Goal: Task Accomplishment & Management: Manage account settings

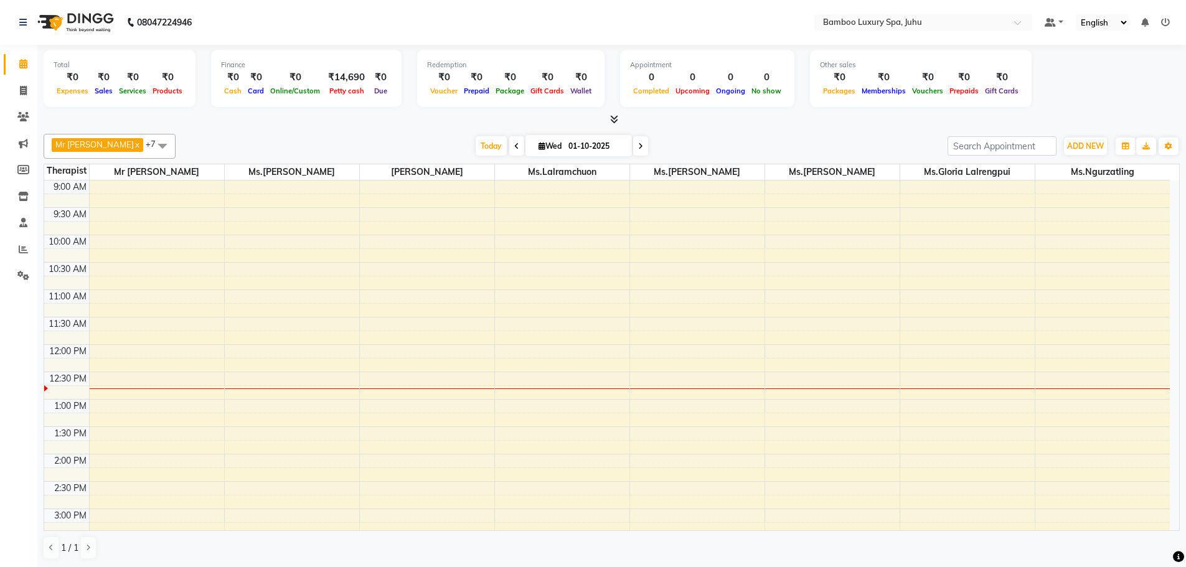
click at [646, 151] on span at bounding box center [640, 145] width 15 height 19
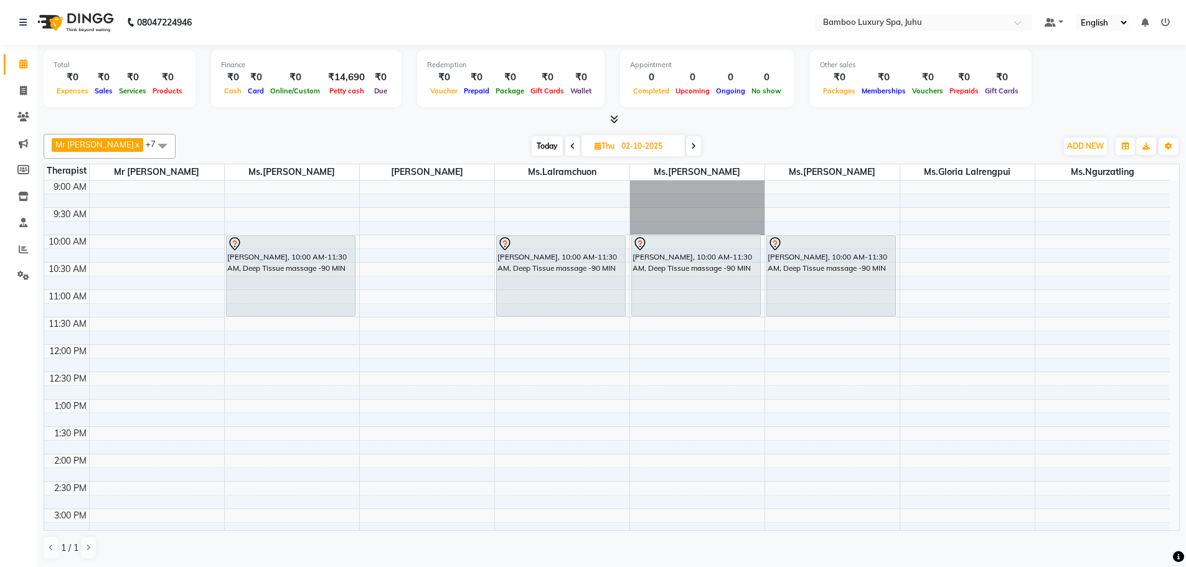
click at [554, 144] on span "Today" at bounding box center [547, 145] width 31 height 19
type input "01-10-2025"
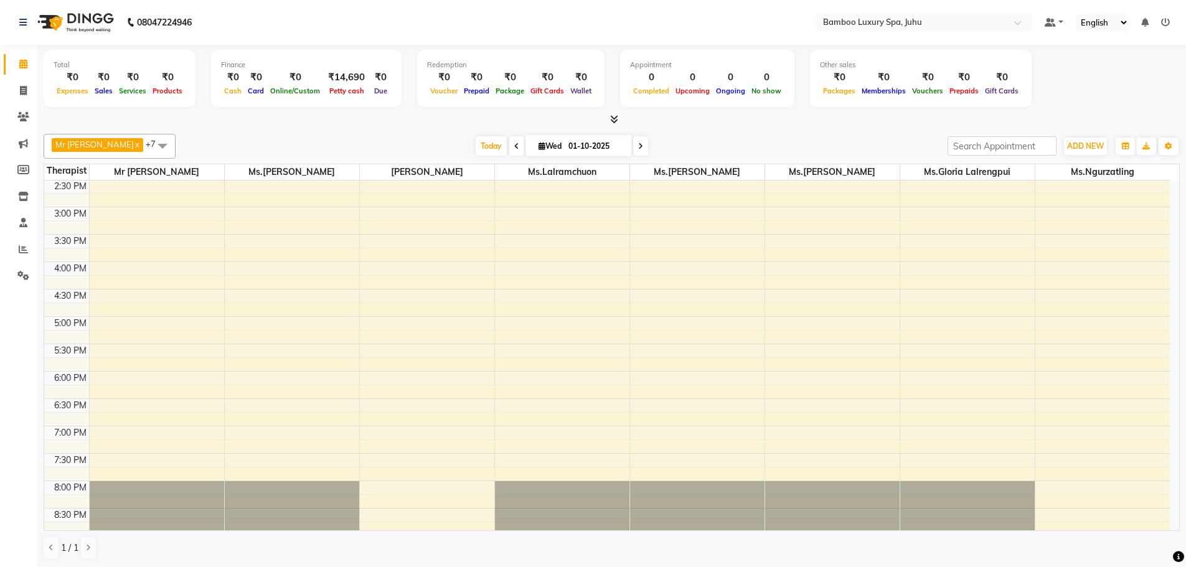
scroll to position [311, 0]
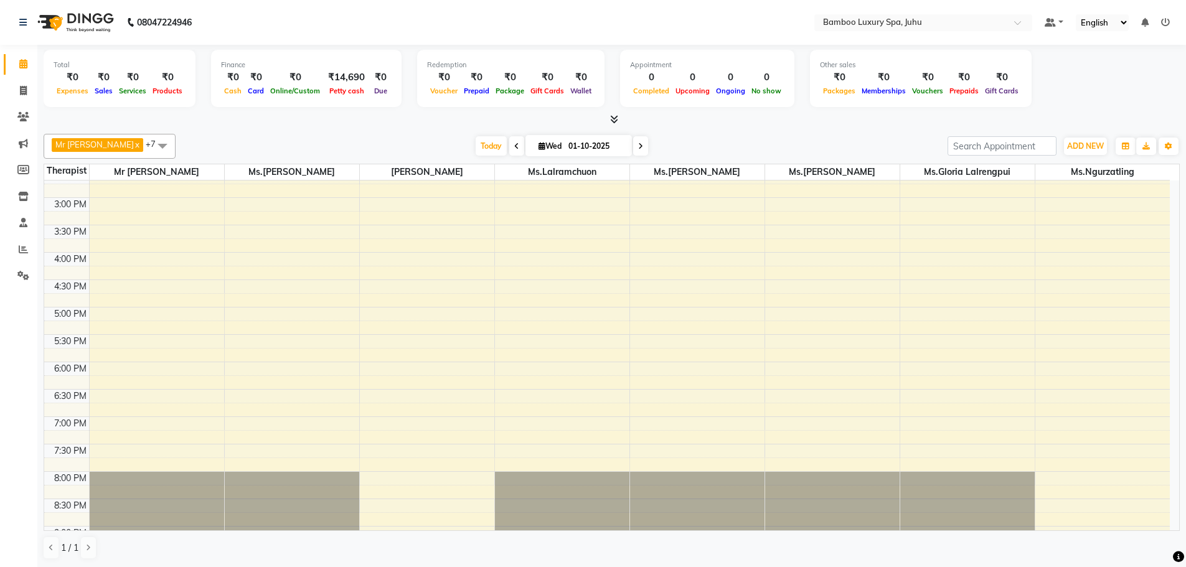
click at [412, 364] on div "9:00 AM 9:30 AM 10:00 AM 10:30 AM 11:00 AM 11:30 AM 12:00 PM 12:30 PM 1:00 PM 1…" at bounding box center [607, 252] width 1126 height 767
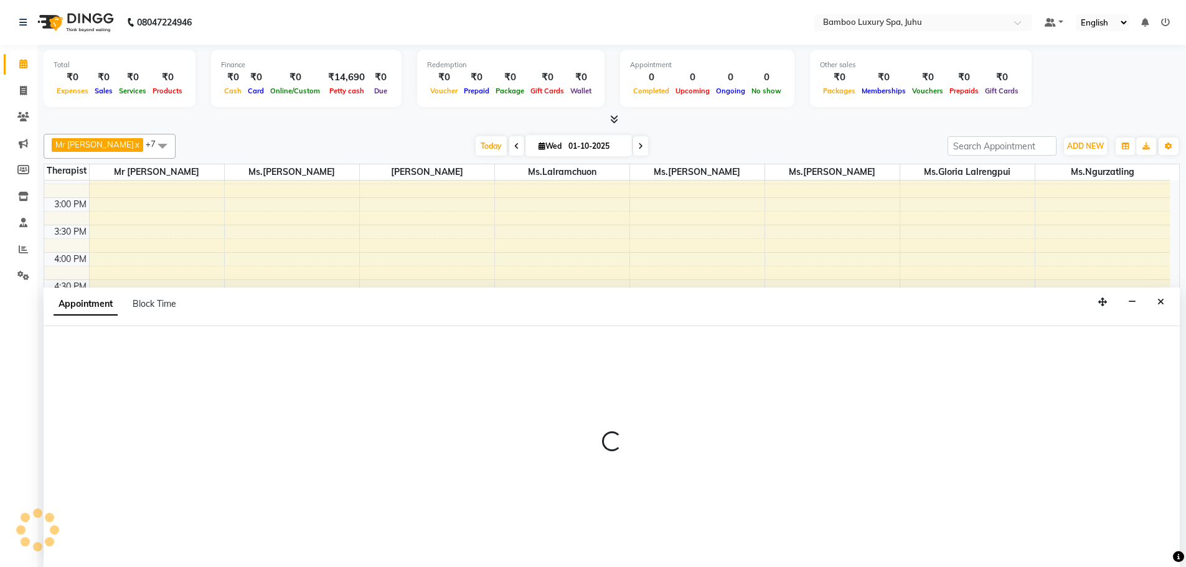
scroll to position [1, 0]
select select "75914"
select select "1080"
select select "tentative"
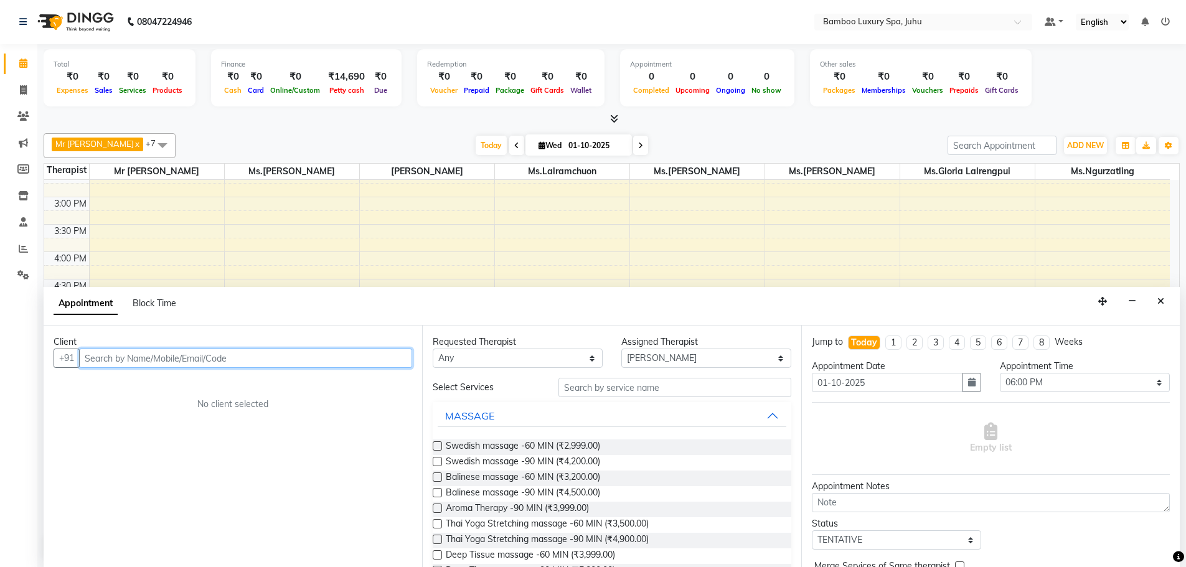
click at [329, 358] on input "text" at bounding box center [245, 358] width 333 height 19
type input "r"
click at [175, 378] on button "Rajiv 98******70" at bounding box center [133, 385] width 107 height 20
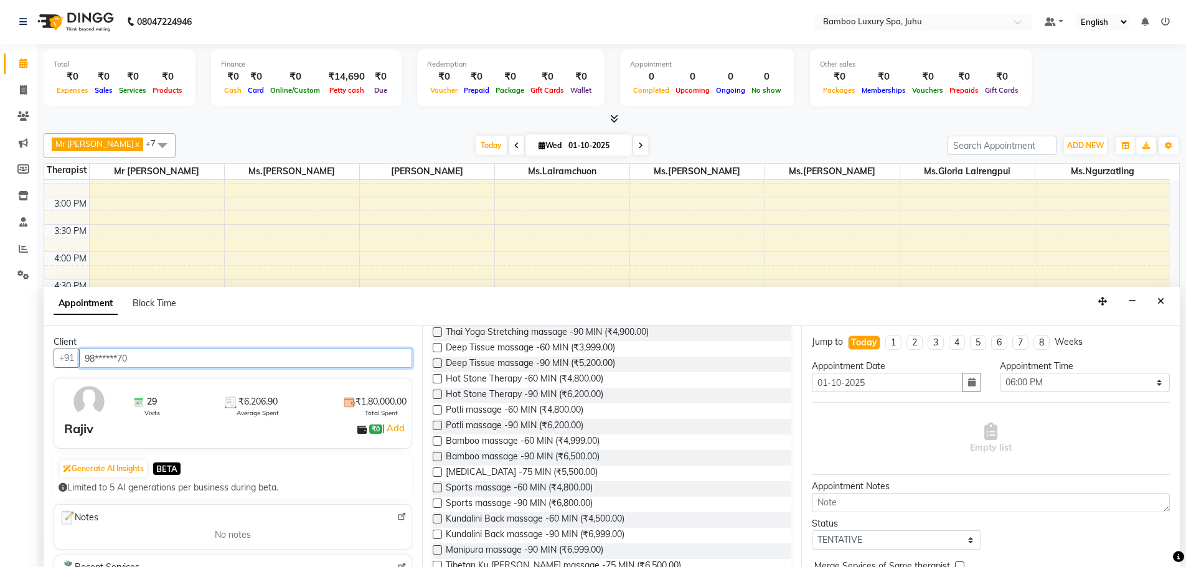
scroll to position [311, 0]
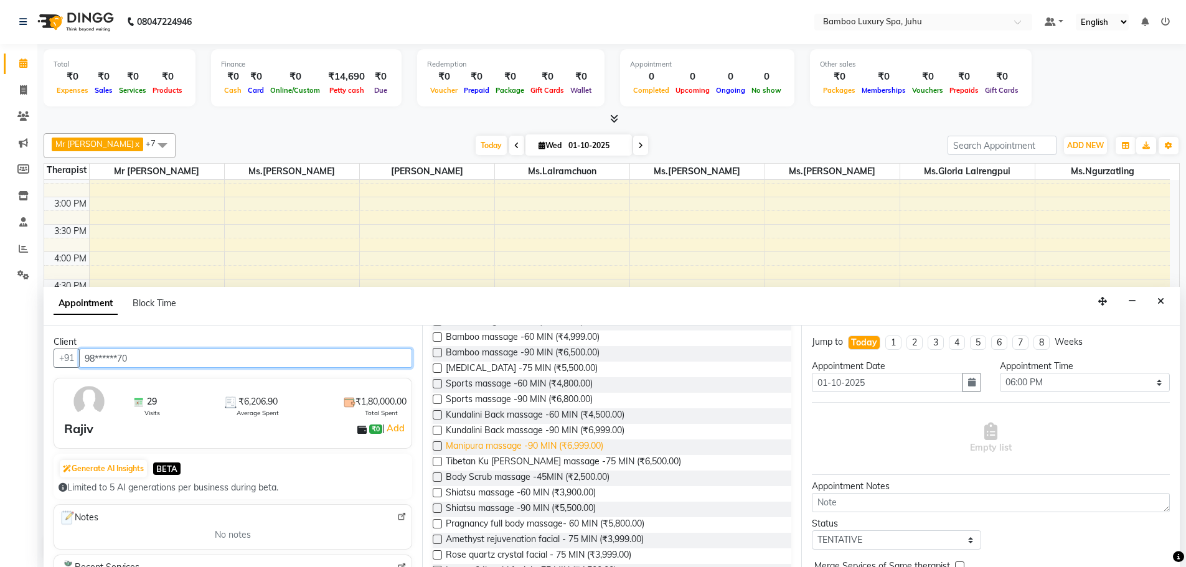
type input "98******70"
click at [535, 443] on span "Manipura massage -90 MIN (₹6,999.00)" at bounding box center [525, 448] width 158 height 16
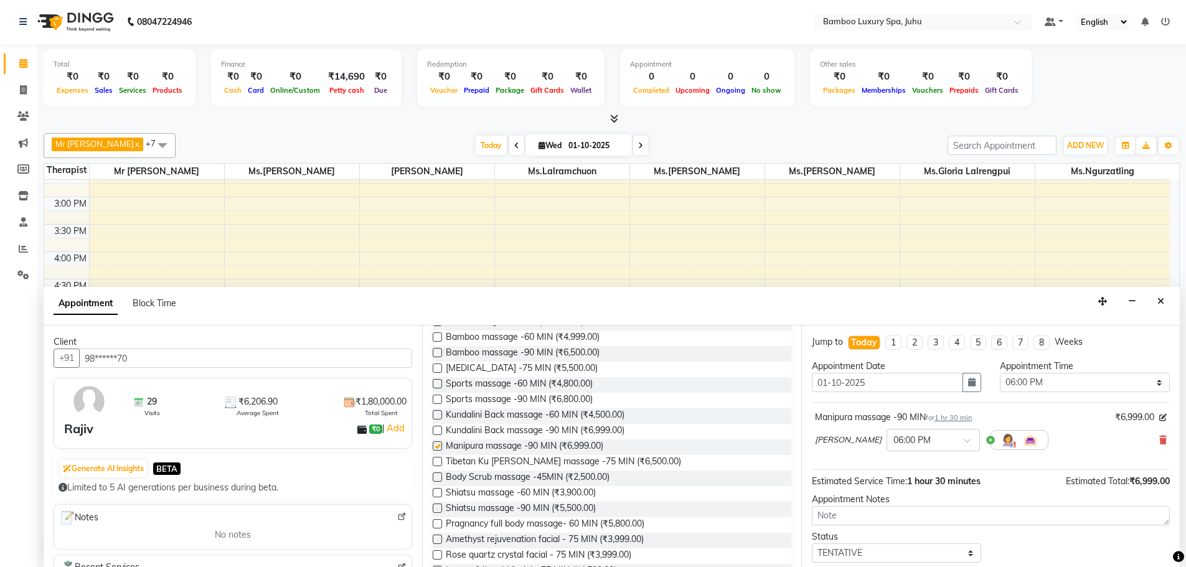
checkbox input "false"
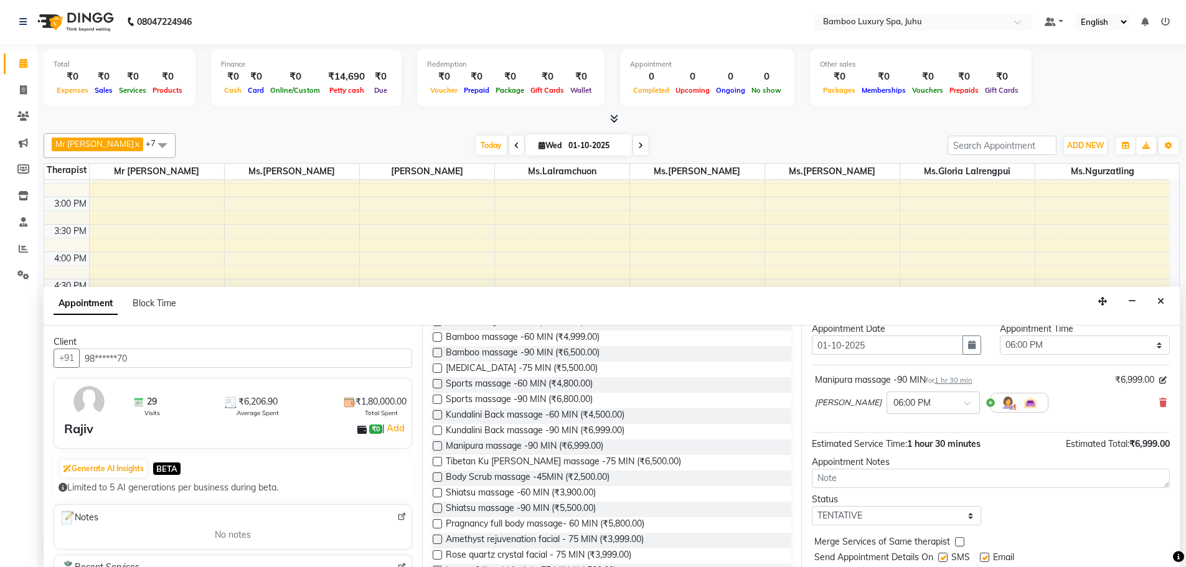
scroll to position [74, 0]
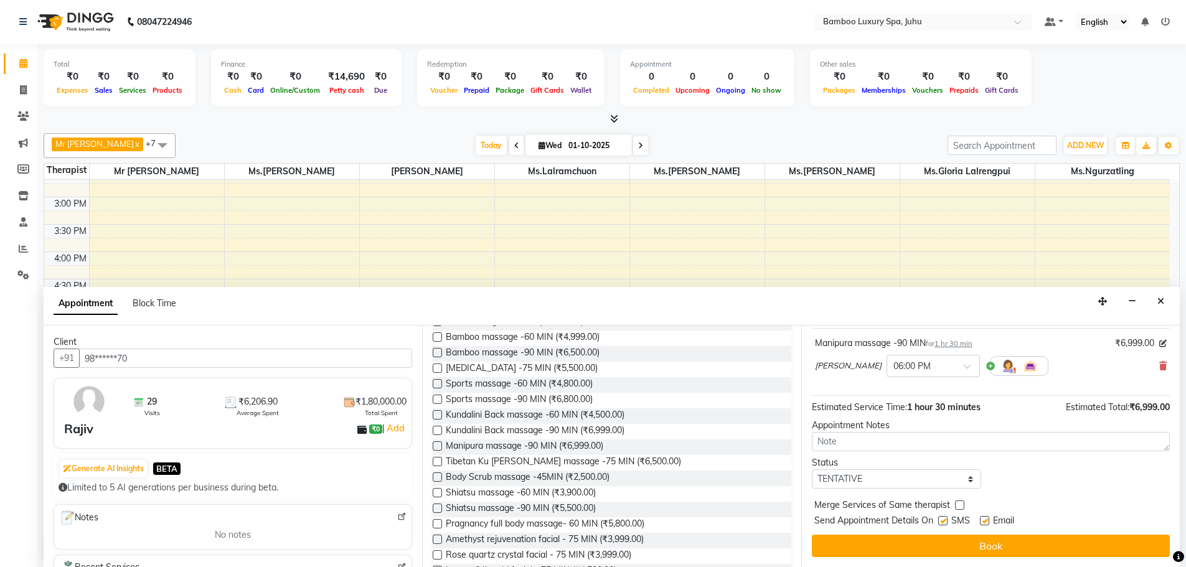
click at [985, 521] on label at bounding box center [984, 520] width 9 height 9
click at [985, 521] on input "checkbox" at bounding box center [984, 522] width 8 height 8
checkbox input "false"
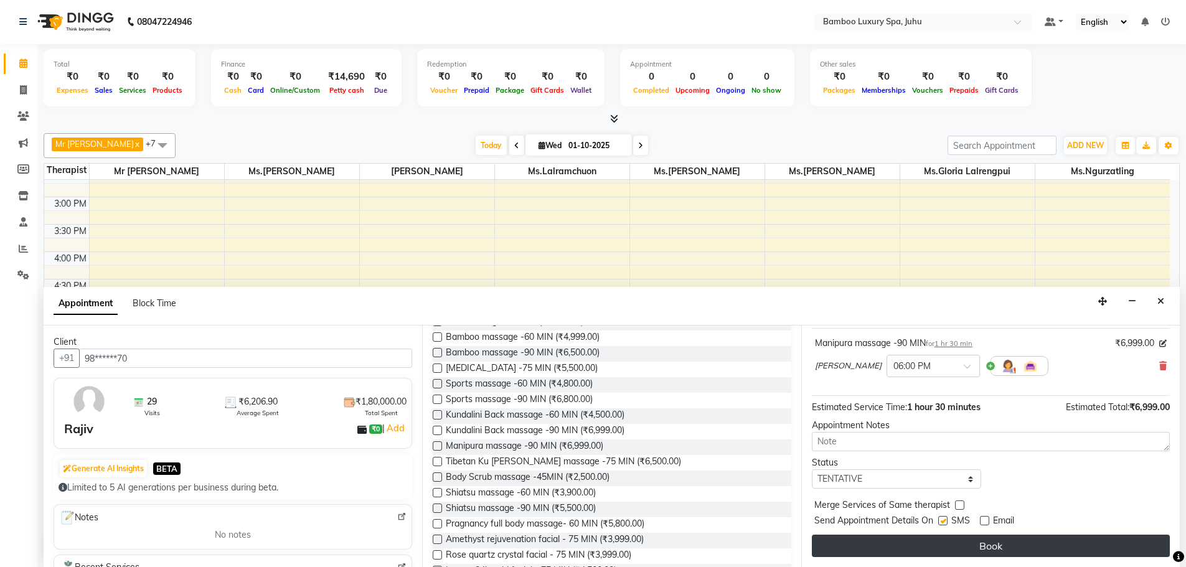
click at [956, 545] on button "Book" at bounding box center [991, 546] width 358 height 22
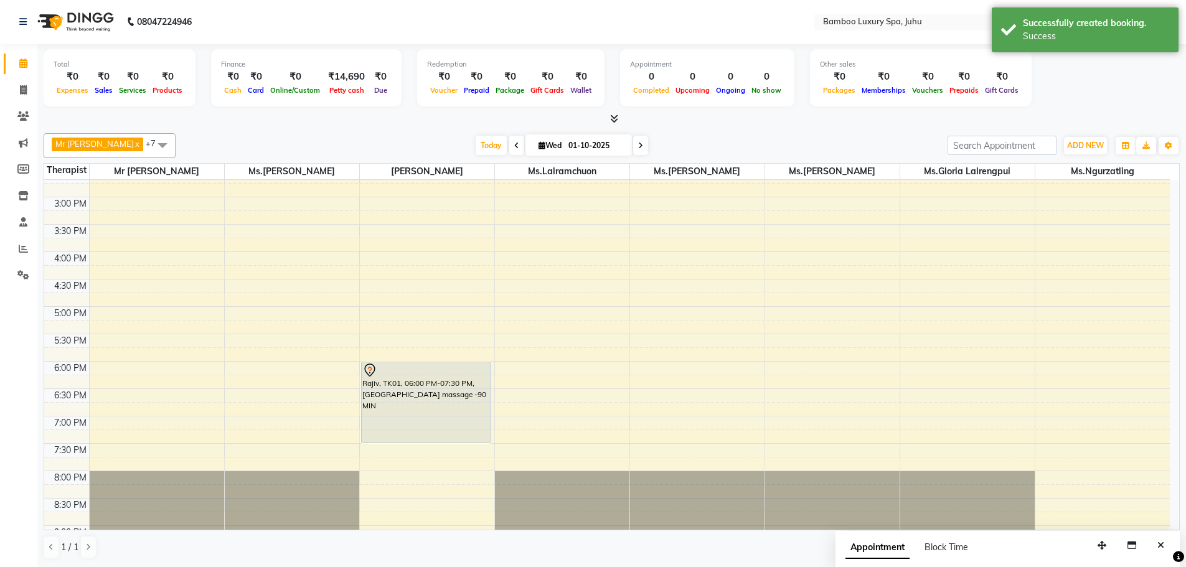
scroll to position [0, 0]
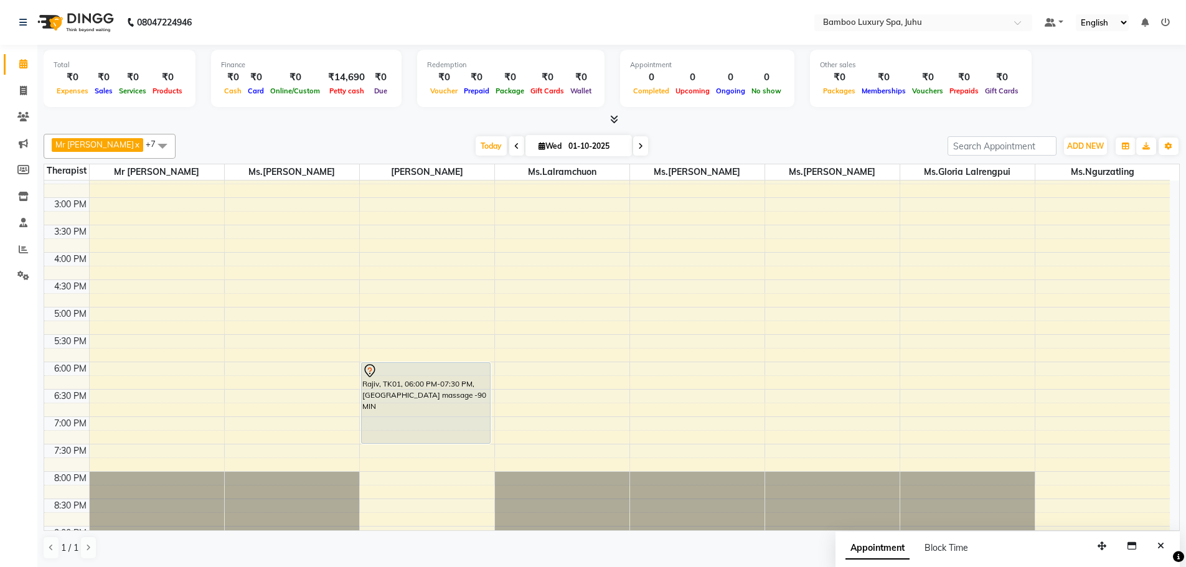
click at [314, 145] on div "[DATE] [DATE]" at bounding box center [562, 146] width 760 height 19
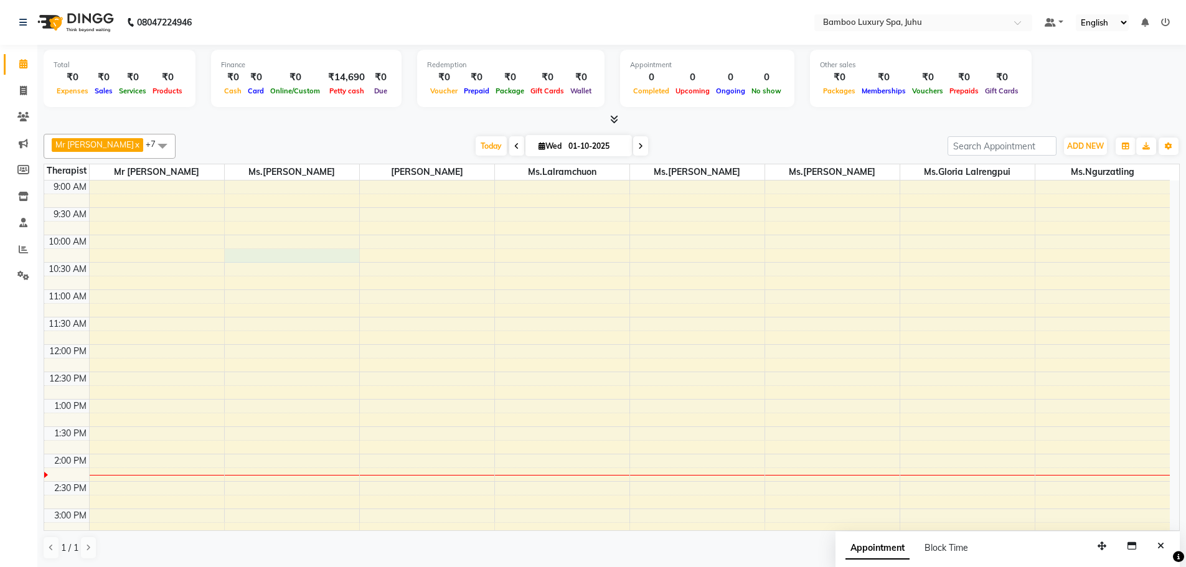
click at [246, 260] on div "9:00 AM 9:30 AM 10:00 AM 10:30 AM 11:00 AM 11:30 AM 12:00 PM 12:30 PM 1:00 PM 1…" at bounding box center [607, 564] width 1126 height 767
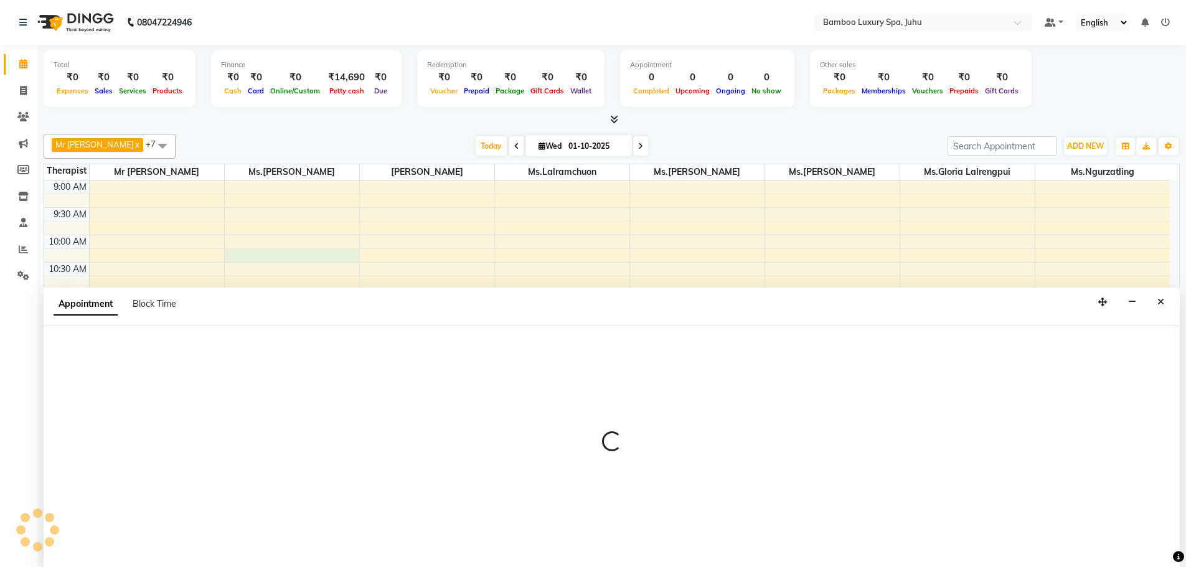
select select "75913"
select select "615"
select select "tentative"
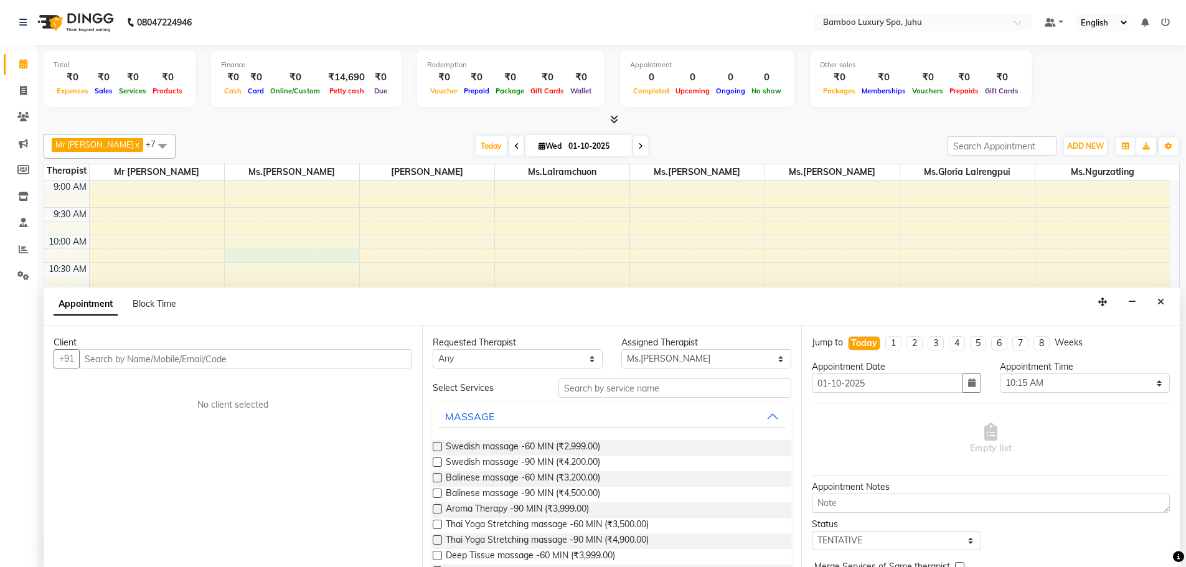
scroll to position [1, 0]
click at [228, 357] on input "text" at bounding box center [245, 358] width 333 height 19
type input "[PERSON_NAME]"
click at [377, 360] on span "Add Client" at bounding box center [387, 357] width 42 height 11
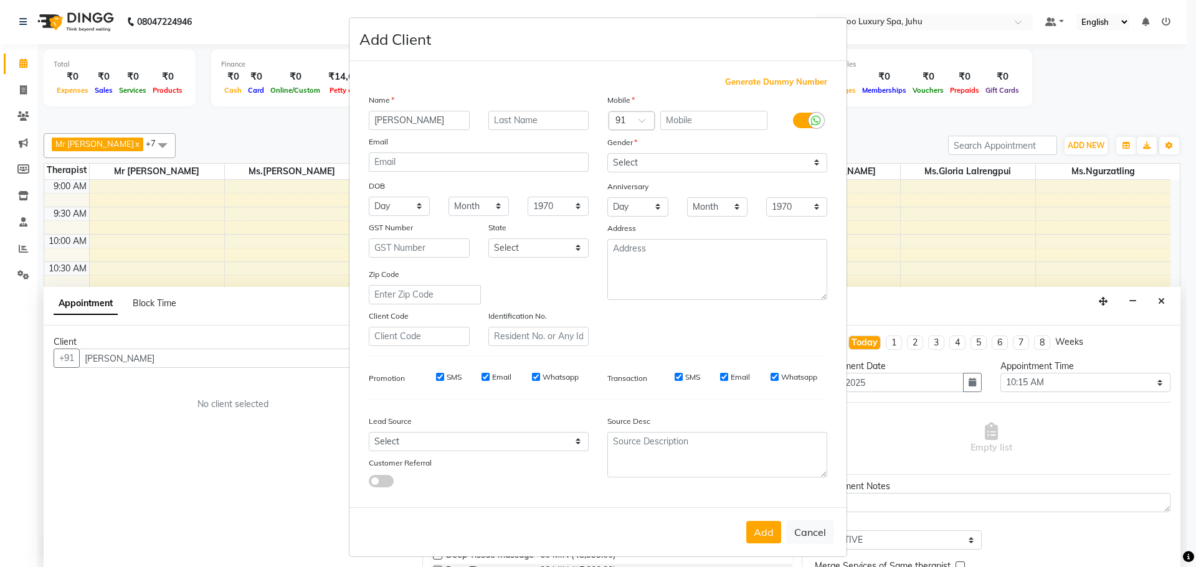
click at [746, 82] on span "Generate Dummy Number" at bounding box center [776, 82] width 102 height 12
type input "1356100000390"
checkbox input "false"
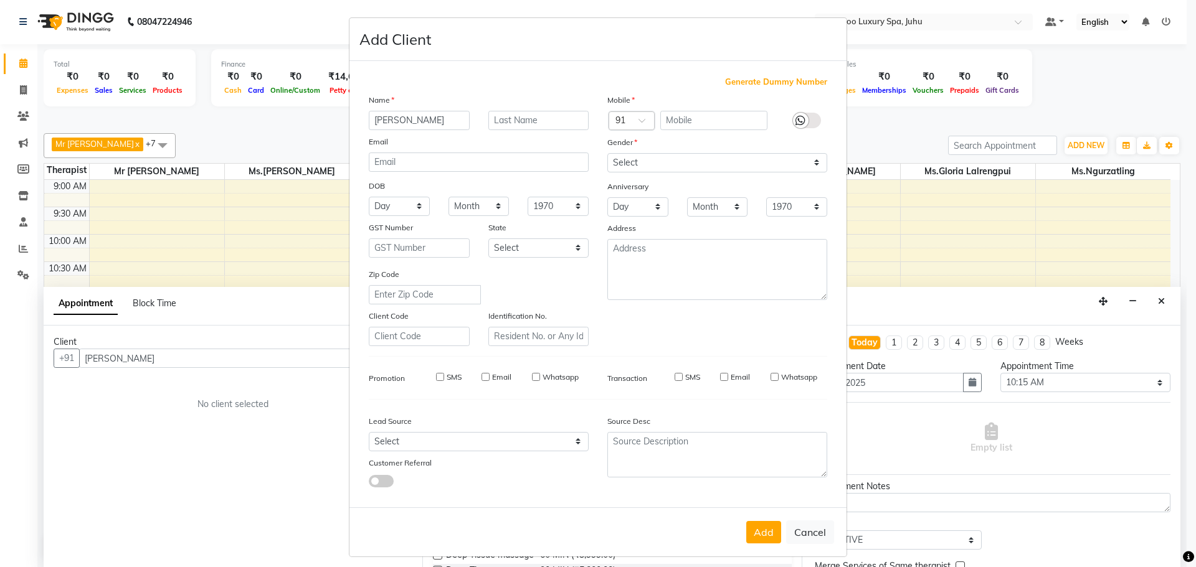
checkbox input "false"
click at [813, 164] on select "Select [DEMOGRAPHIC_DATA] [DEMOGRAPHIC_DATA] Other Prefer Not To Say" at bounding box center [717, 162] width 220 height 19
select select "[DEMOGRAPHIC_DATA]"
click at [607, 153] on select "Select [DEMOGRAPHIC_DATA] [DEMOGRAPHIC_DATA] Other Prefer Not To Say" at bounding box center [717, 162] width 220 height 19
click at [763, 531] on button "Add" at bounding box center [763, 532] width 35 height 22
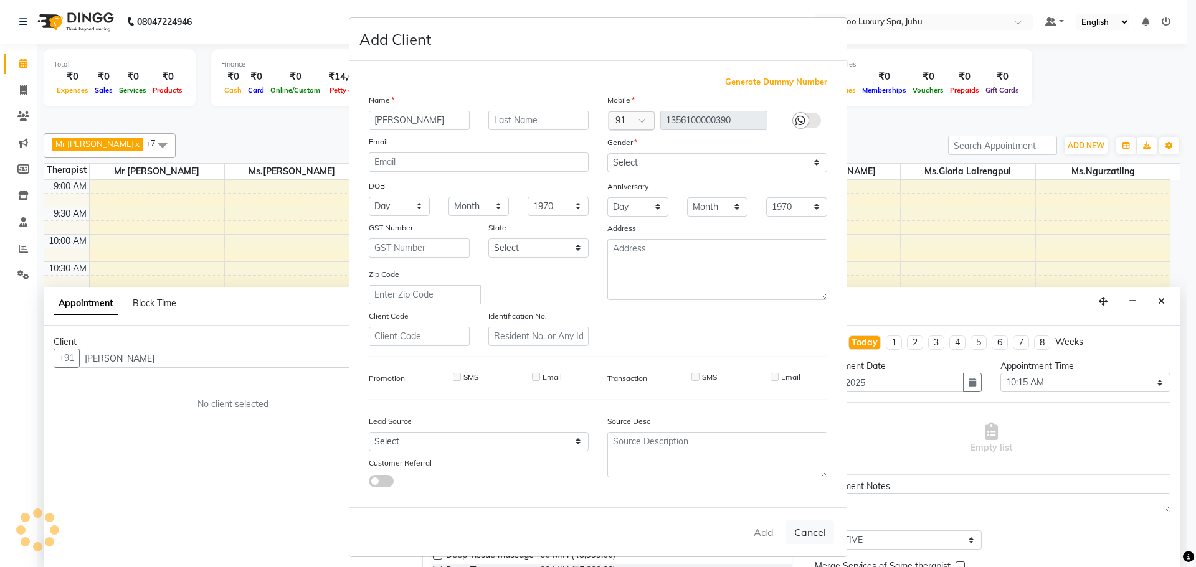
type input "13*********90"
select select
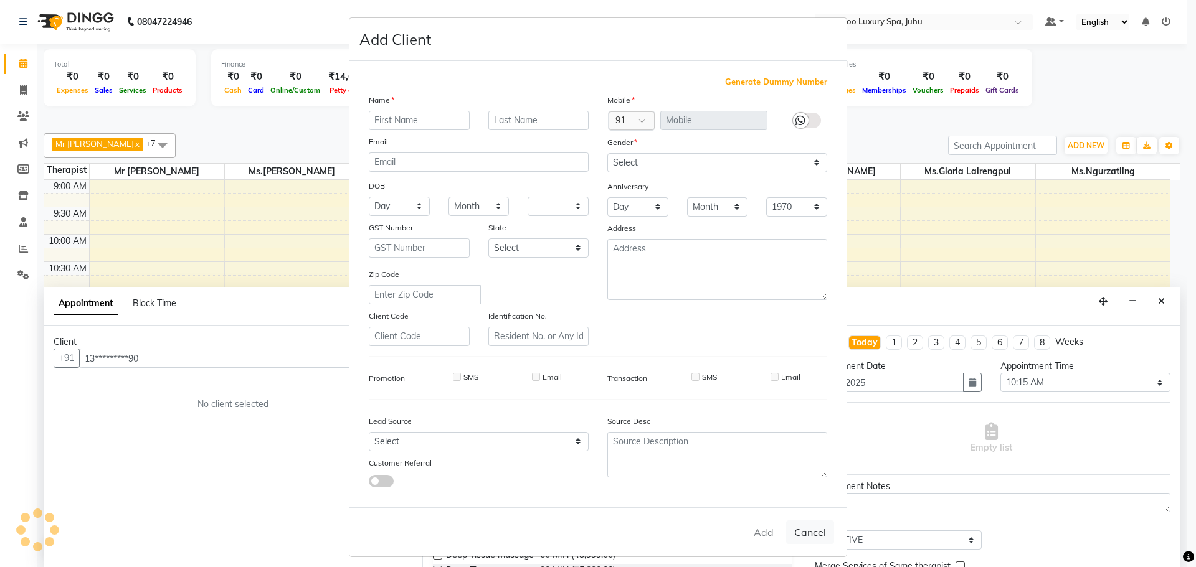
select select
checkbox input "false"
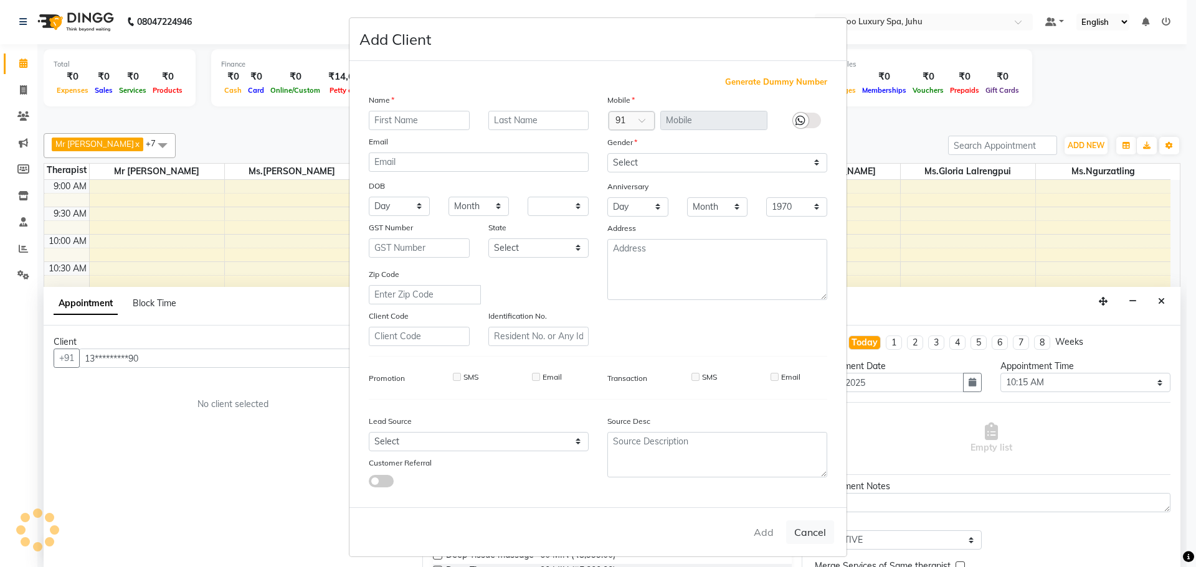
checkbox input "false"
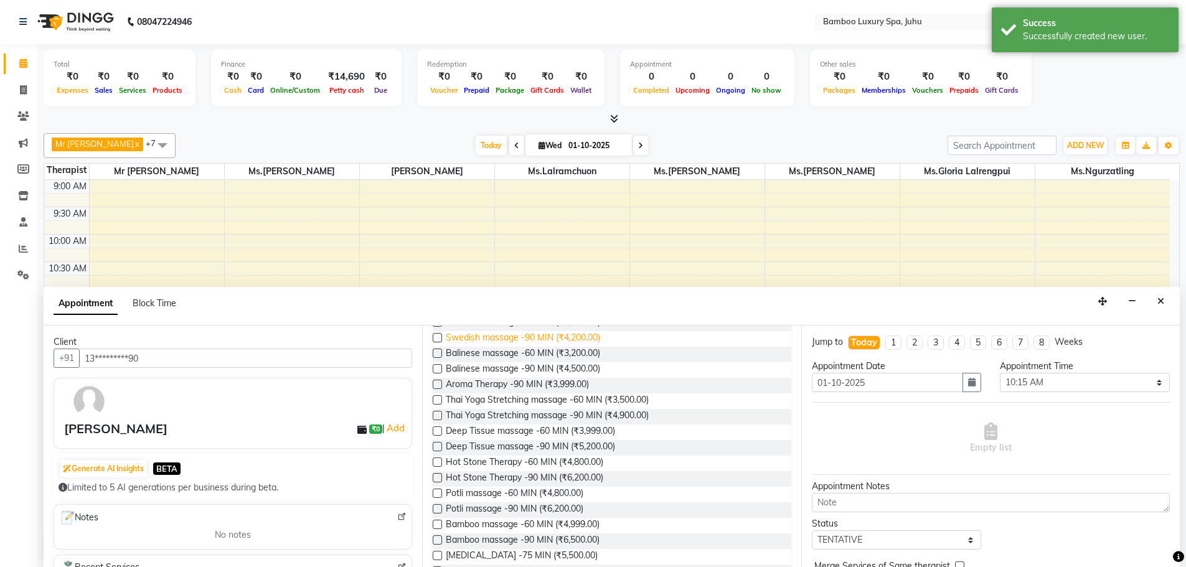
scroll to position [125, 0]
click at [539, 478] on span "Hot Stone Therapy -90 MIN (₹6,200.00)" at bounding box center [525, 479] width 158 height 16
checkbox input "false"
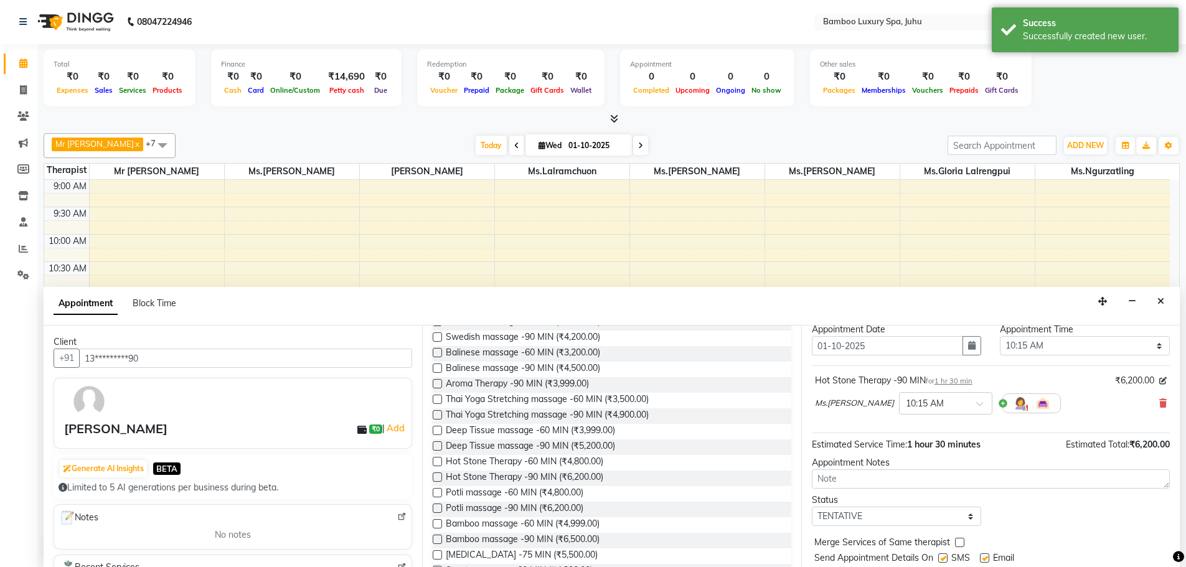
scroll to position [74, 0]
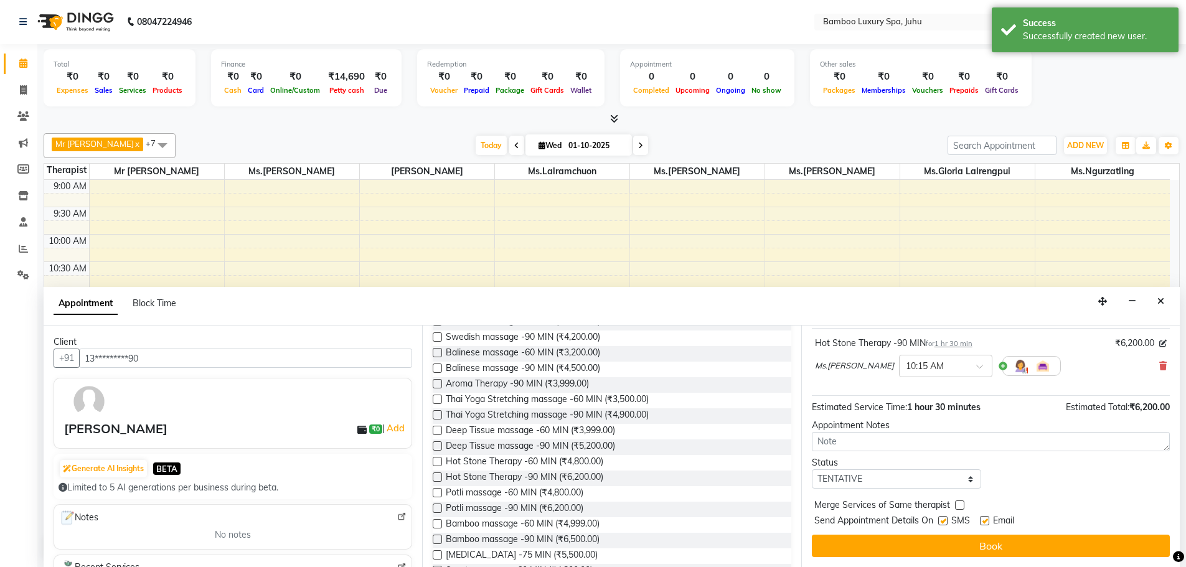
click at [984, 522] on label at bounding box center [984, 520] width 9 height 9
click at [984, 522] on input "checkbox" at bounding box center [984, 522] width 8 height 8
checkbox input "false"
click at [944, 522] on label at bounding box center [942, 520] width 9 height 9
click at [944, 522] on input "checkbox" at bounding box center [942, 522] width 8 height 8
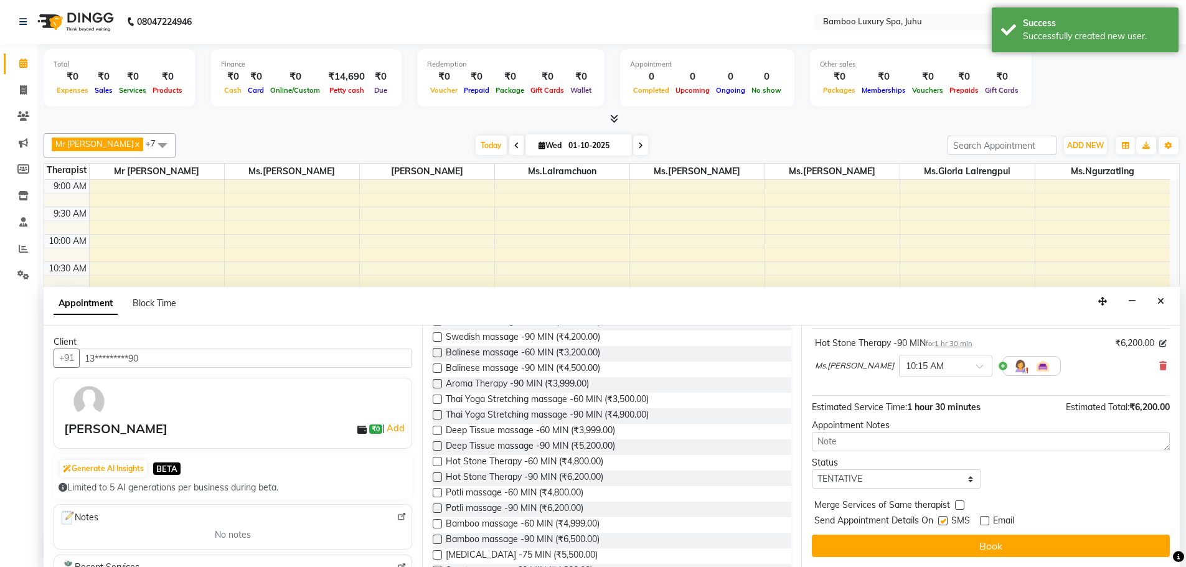
checkbox input "false"
click at [944, 532] on div "Jump to [DATE] 1 2 3 4 5 6 7 8 Weeks Appointment Date [DATE] Appointment Time S…" at bounding box center [990, 447] width 379 height 242
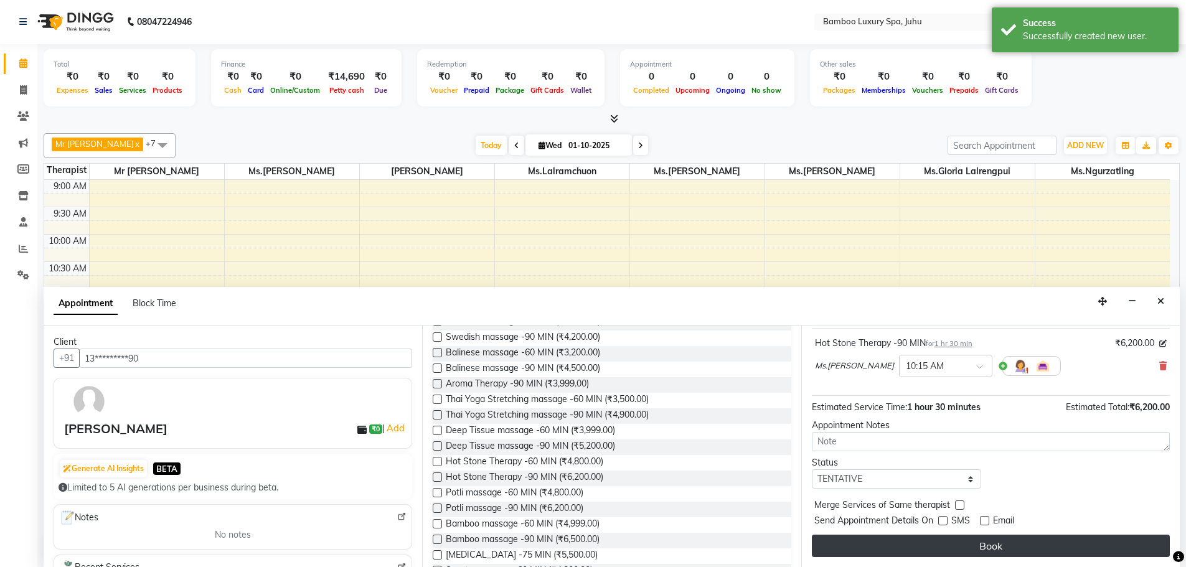
click at [948, 547] on button "Book" at bounding box center [991, 546] width 358 height 22
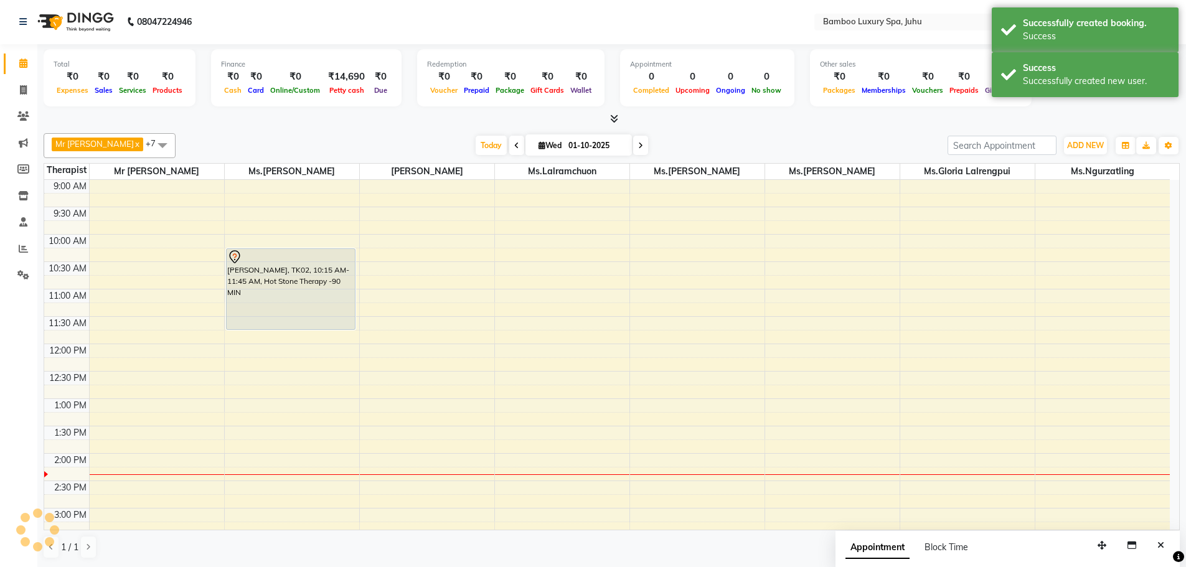
scroll to position [0, 0]
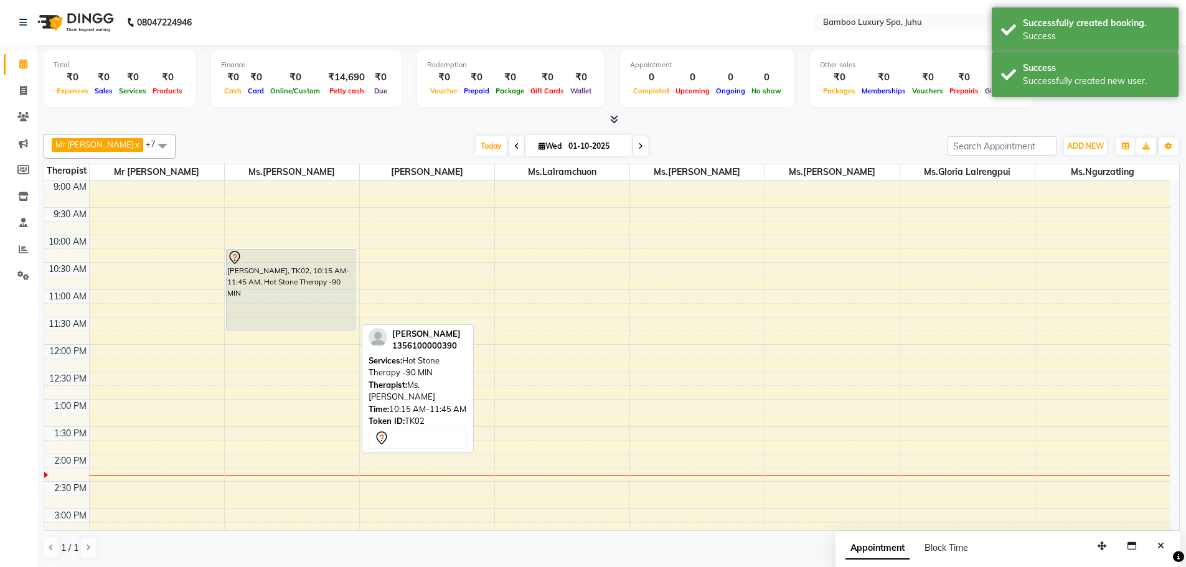
click at [321, 299] on div "[PERSON_NAME], TK02, 10:15 AM-11:45 AM, Hot Stone Therapy -90 MIN" at bounding box center [291, 290] width 129 height 80
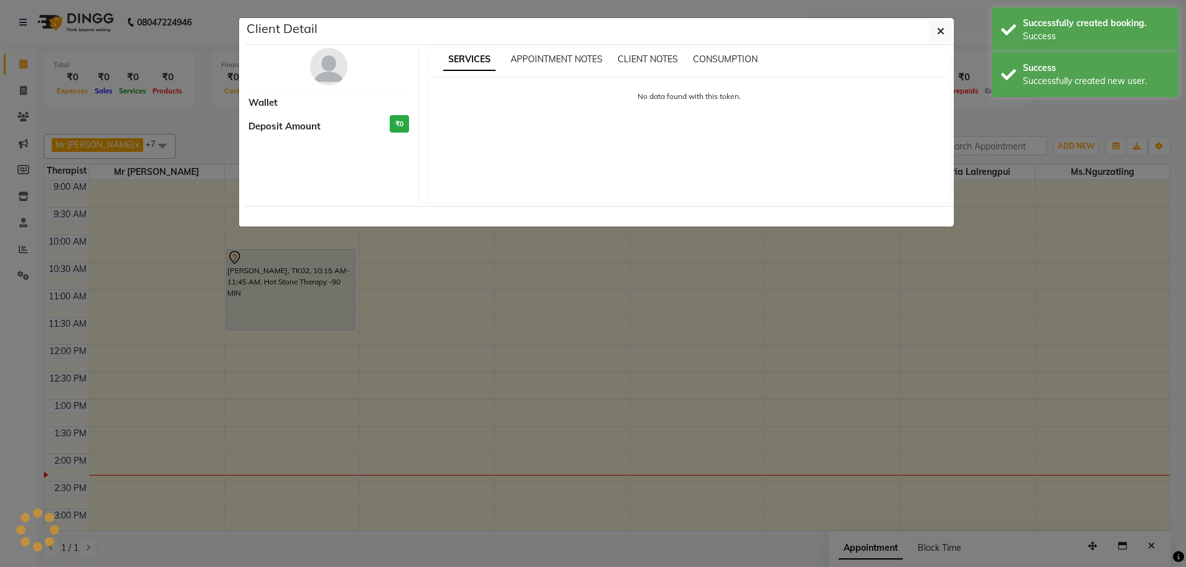
select select "7"
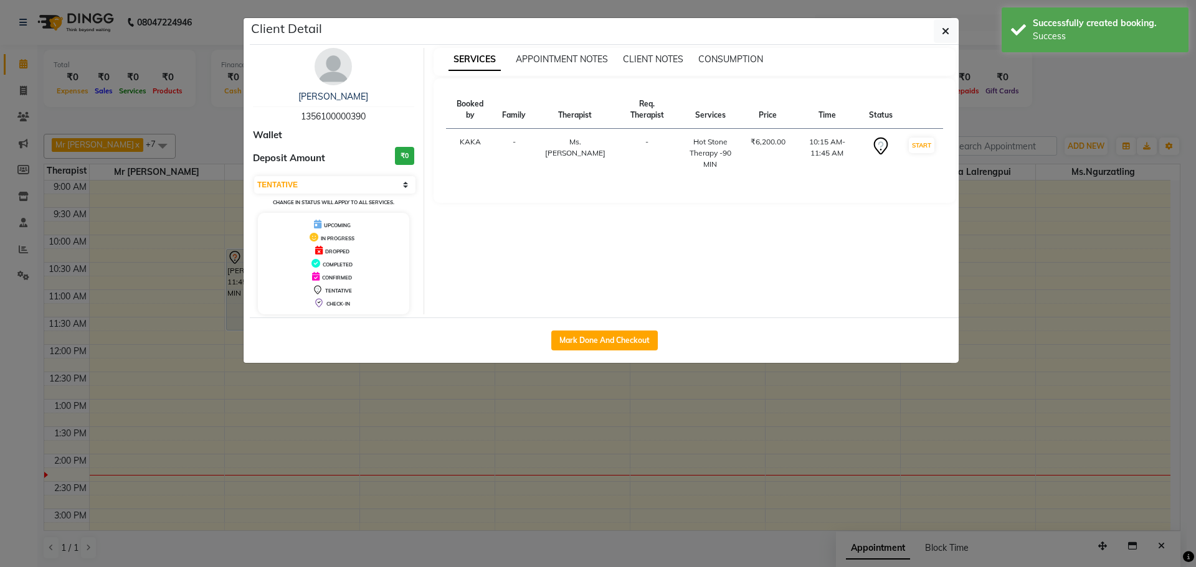
drag, startPoint x: 607, startPoint y: 339, endPoint x: 717, endPoint y: 359, distance: 112.7
click at [606, 339] on button "Mark Done And Checkout" at bounding box center [604, 341] width 106 height 20
select select "service"
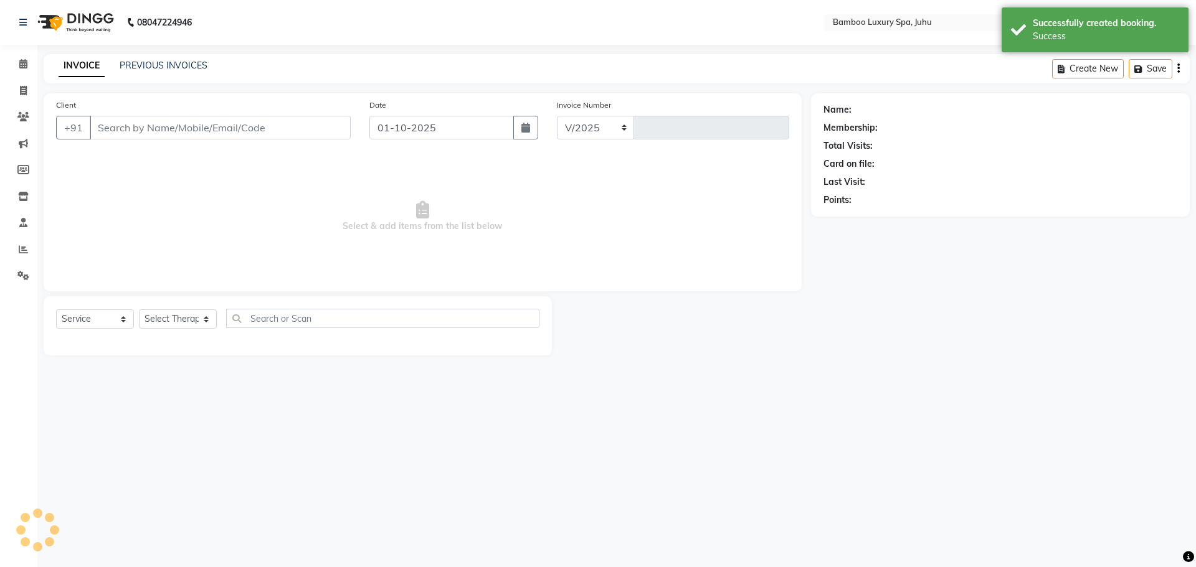
select select "8043"
type input "0787"
type input "13*********90"
select select "75913"
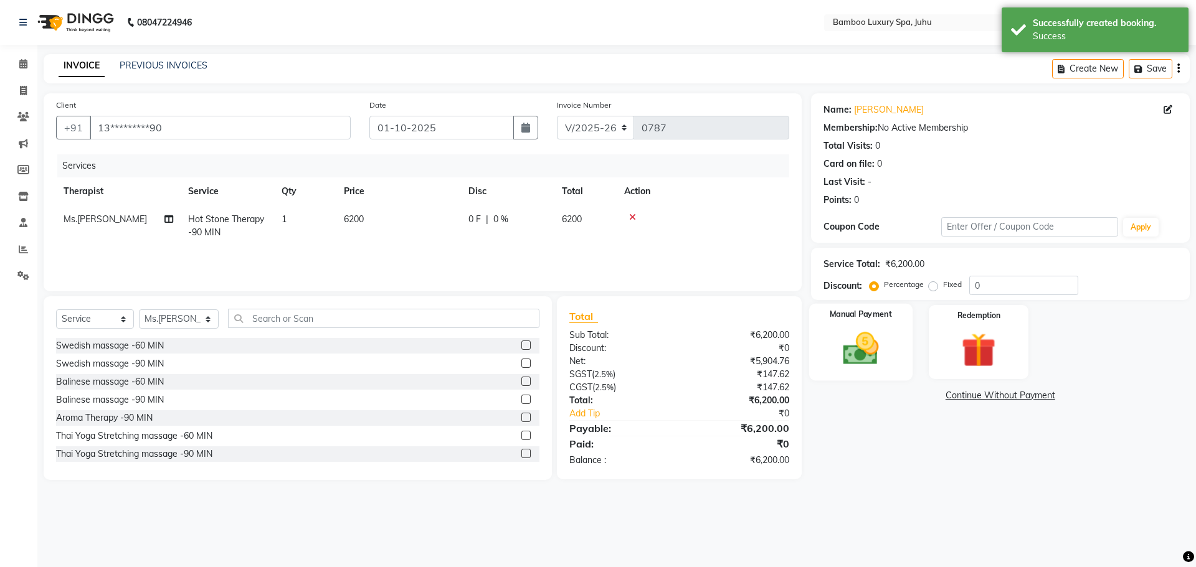
click at [876, 339] on img at bounding box center [860, 348] width 58 height 41
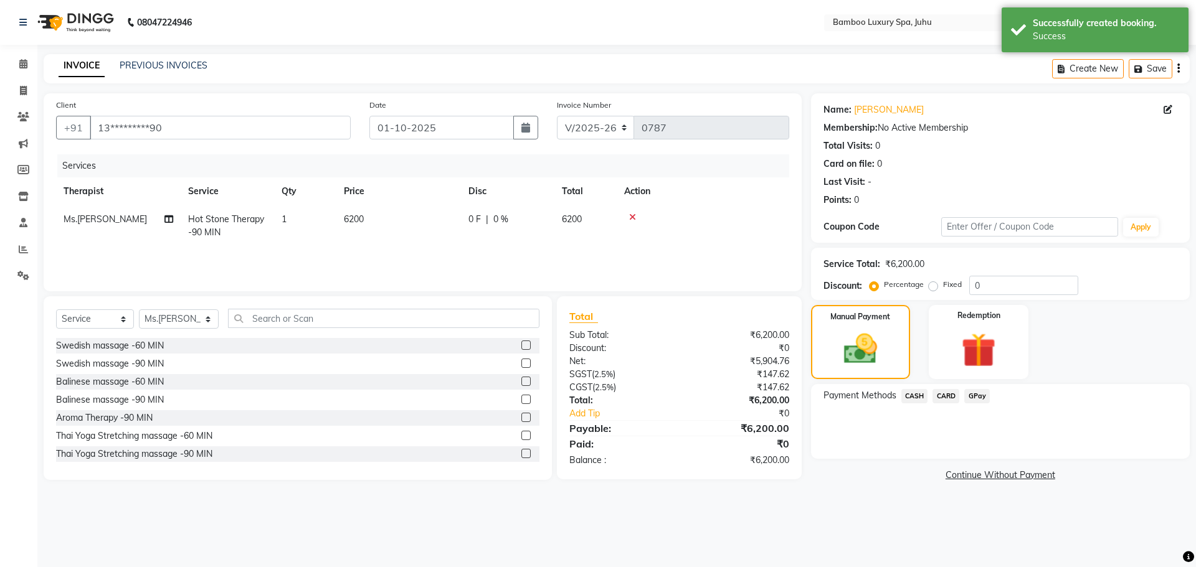
click at [918, 392] on span "CASH" at bounding box center [914, 396] width 27 height 14
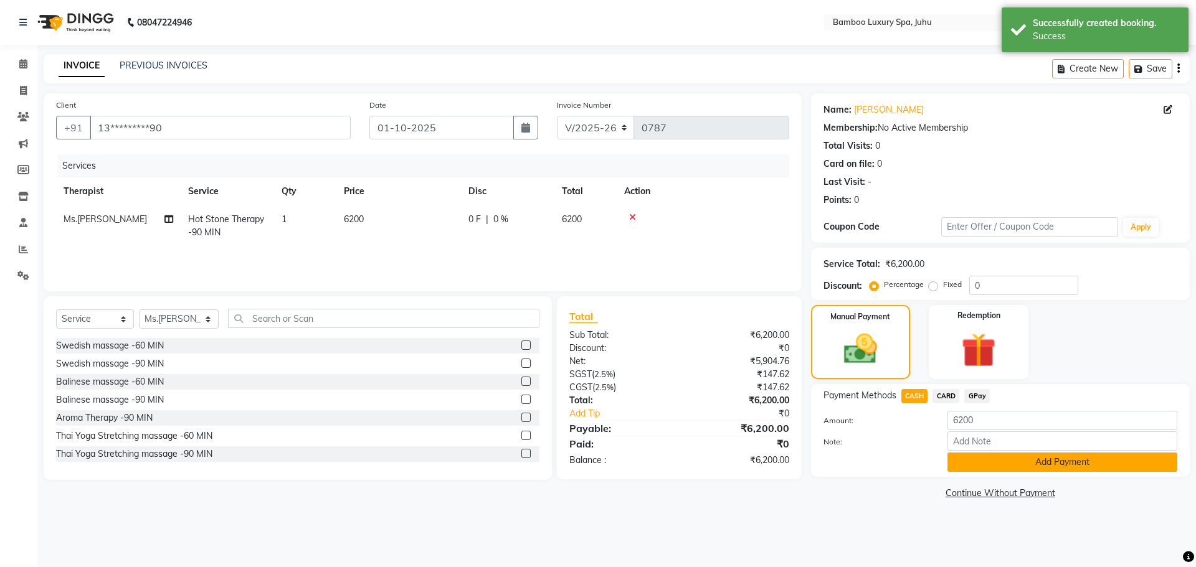
click at [993, 462] on button "Add Payment" at bounding box center [1062, 462] width 230 height 19
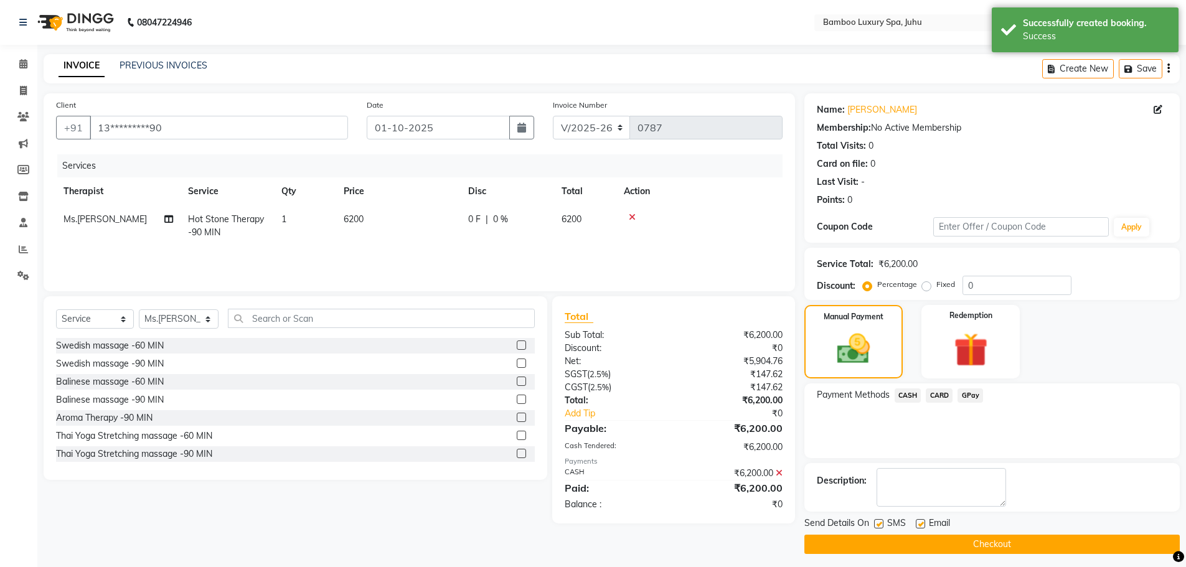
scroll to position [6, 0]
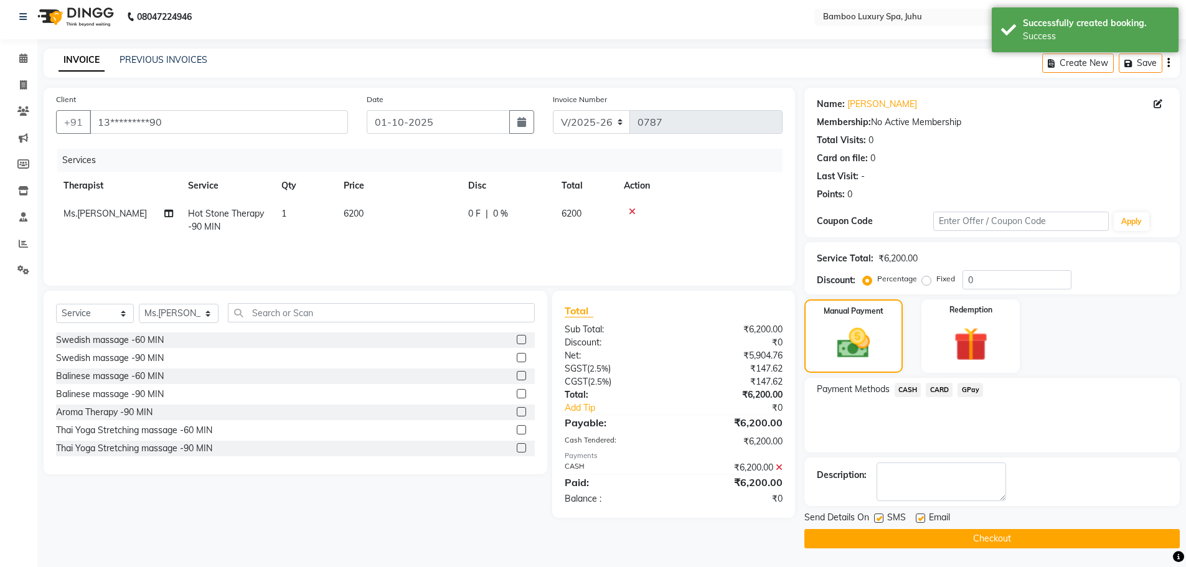
click at [923, 518] on label at bounding box center [920, 518] width 9 height 9
click at [923, 518] on input "checkbox" at bounding box center [920, 519] width 8 height 8
checkbox input "false"
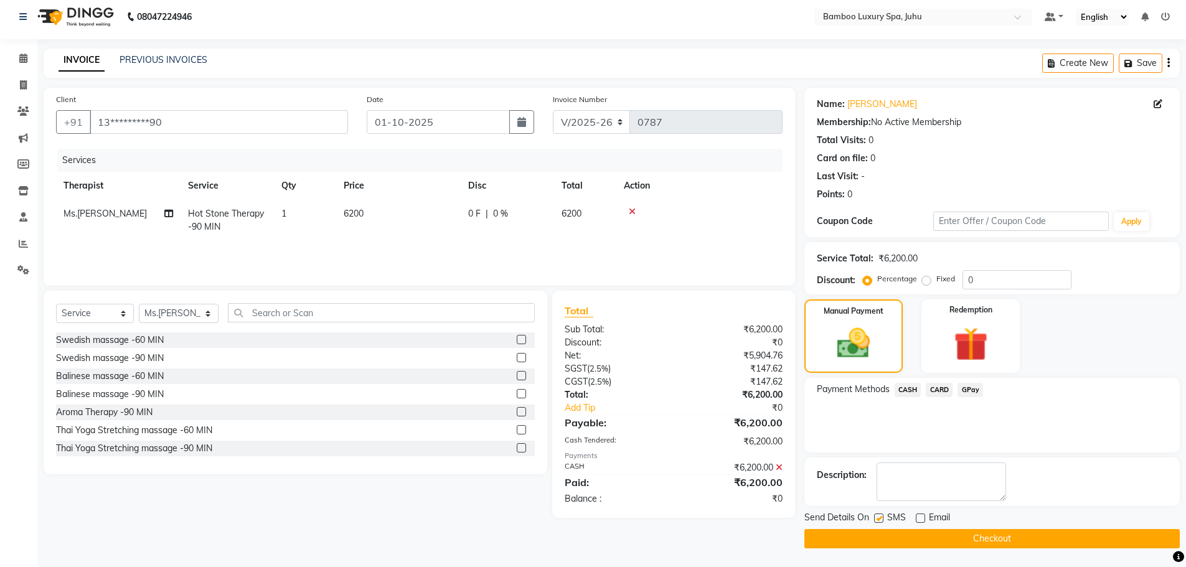
drag, startPoint x: 881, startPoint y: 516, endPoint x: 881, endPoint y: 526, distance: 10.0
click at [881, 518] on label at bounding box center [878, 518] width 9 height 9
click at [881, 518] on input "checkbox" at bounding box center [878, 519] width 8 height 8
checkbox input "false"
click at [881, 535] on button "Checkout" at bounding box center [992, 538] width 375 height 19
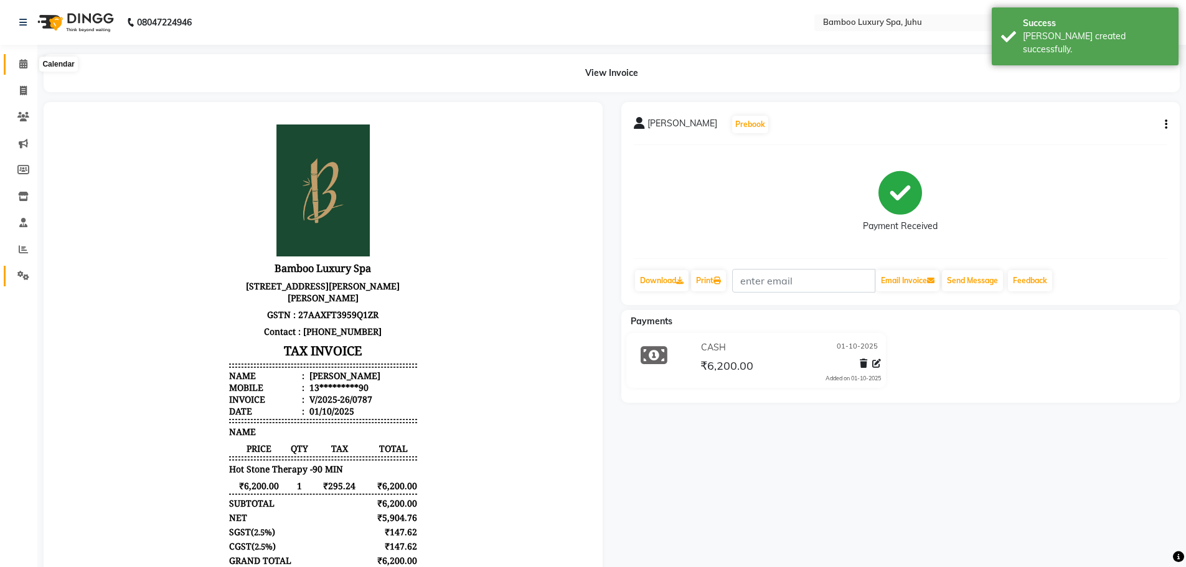
click at [21, 63] on icon at bounding box center [23, 63] width 8 height 9
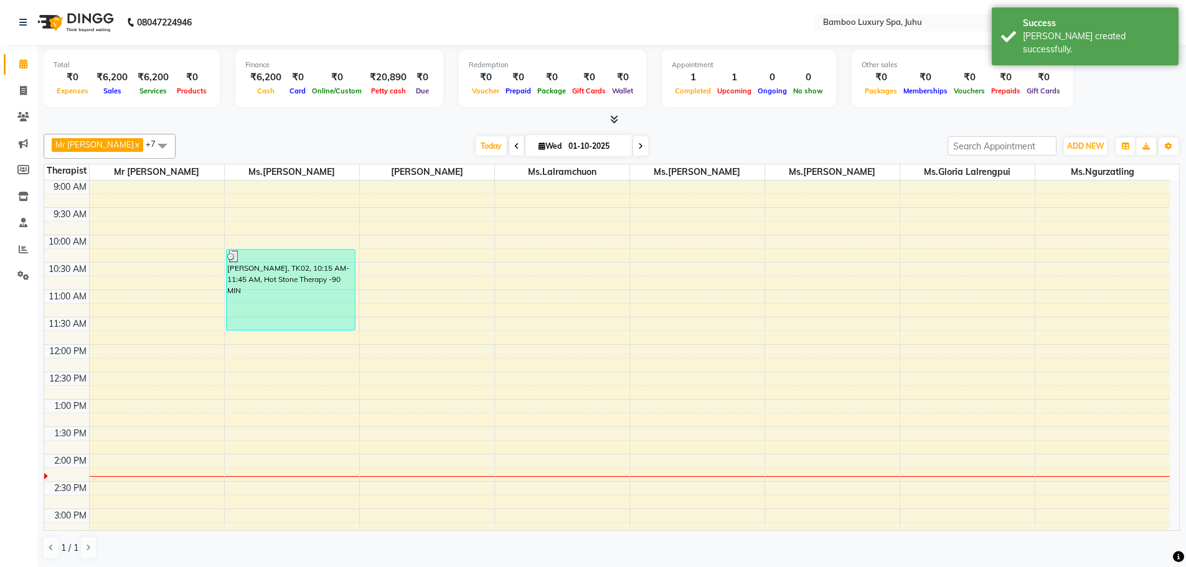
click at [655, 295] on div "9:00 AM 9:30 AM 10:00 AM 10:30 AM 11:00 AM 11:30 AM 12:00 PM 12:30 PM 1:00 PM 1…" at bounding box center [607, 564] width 1126 height 767
select select "75916"
select select "tentative"
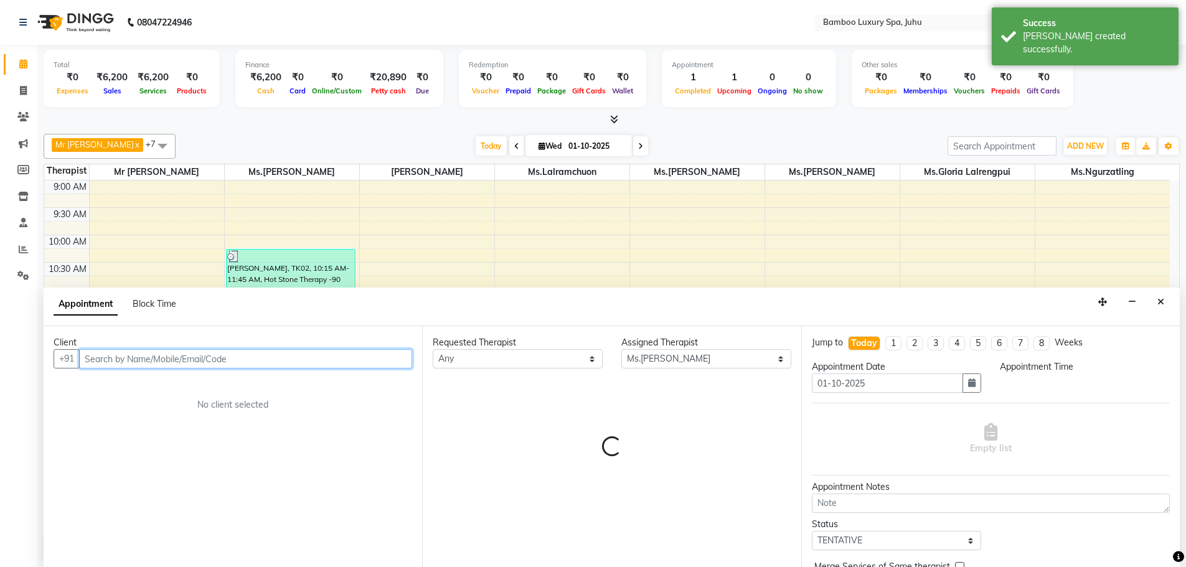
select select "660"
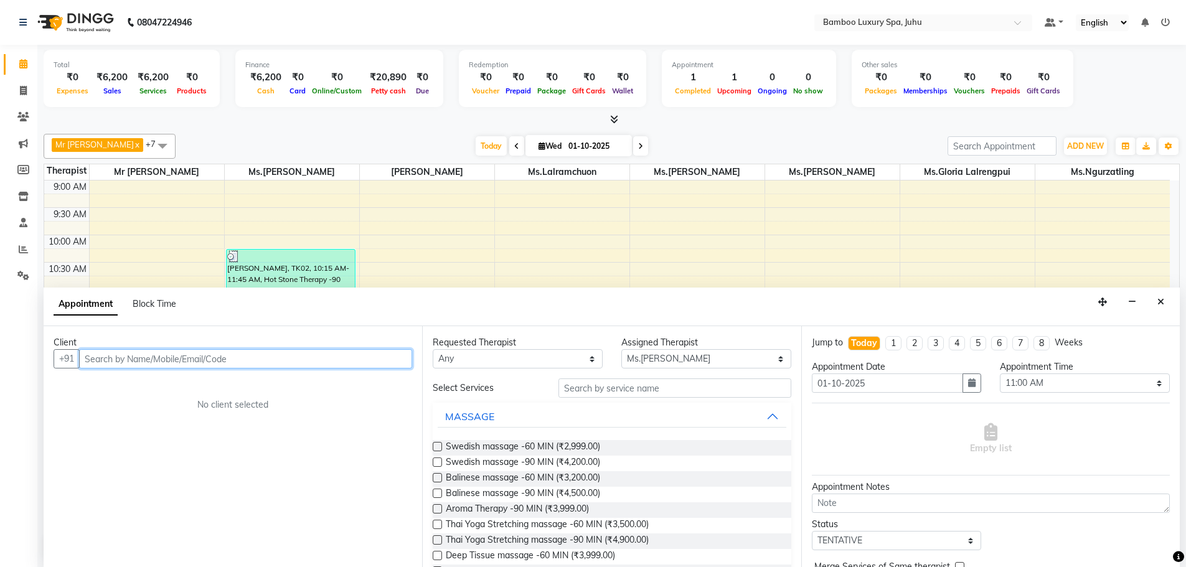
scroll to position [1, 0]
click at [338, 356] on input "text" at bounding box center [245, 358] width 333 height 19
type input "Sookie"
click at [376, 356] on span "Add Client" at bounding box center [387, 357] width 42 height 11
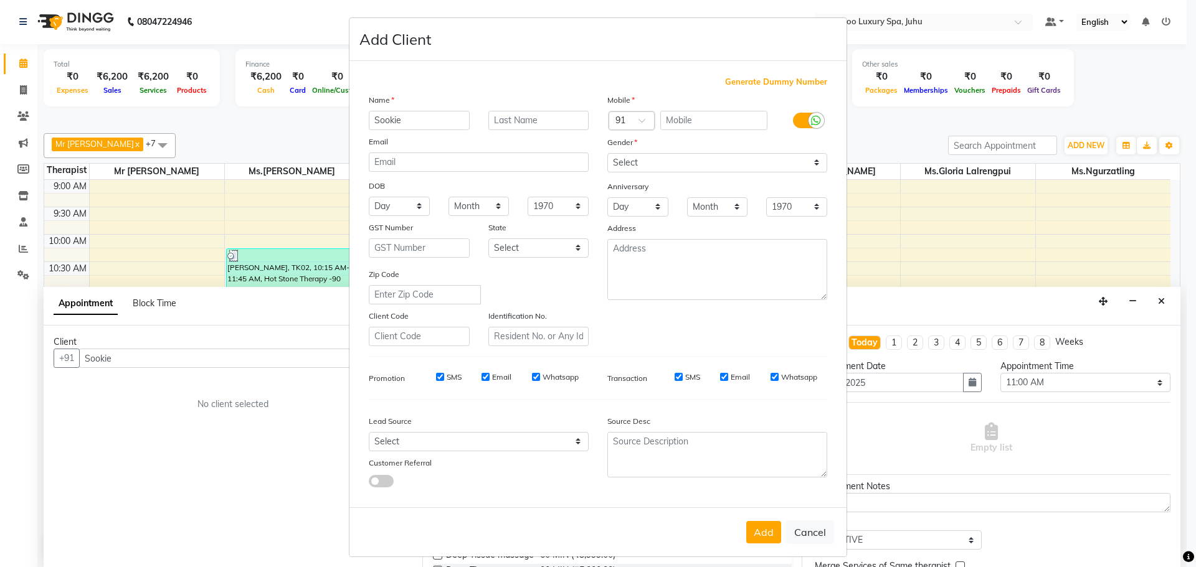
click at [738, 79] on span "Generate Dummy Number" at bounding box center [776, 82] width 102 height 12
type input "1356100000391"
checkbox input "false"
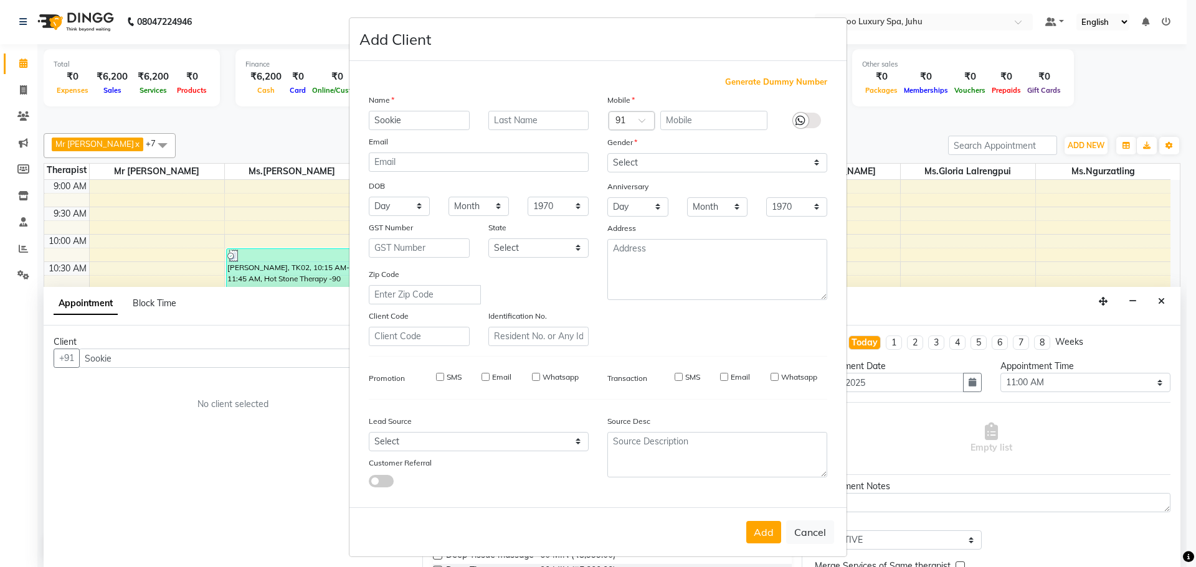
checkbox input "false"
drag, startPoint x: 810, startPoint y: 163, endPoint x: 785, endPoint y: 169, distance: 24.9
click at [810, 163] on select "Select [DEMOGRAPHIC_DATA] [DEMOGRAPHIC_DATA] Other Prefer Not To Say" at bounding box center [717, 162] width 220 height 19
select select "[DEMOGRAPHIC_DATA]"
click at [607, 153] on select "Select [DEMOGRAPHIC_DATA] [DEMOGRAPHIC_DATA] Other Prefer Not To Say" at bounding box center [717, 162] width 220 height 19
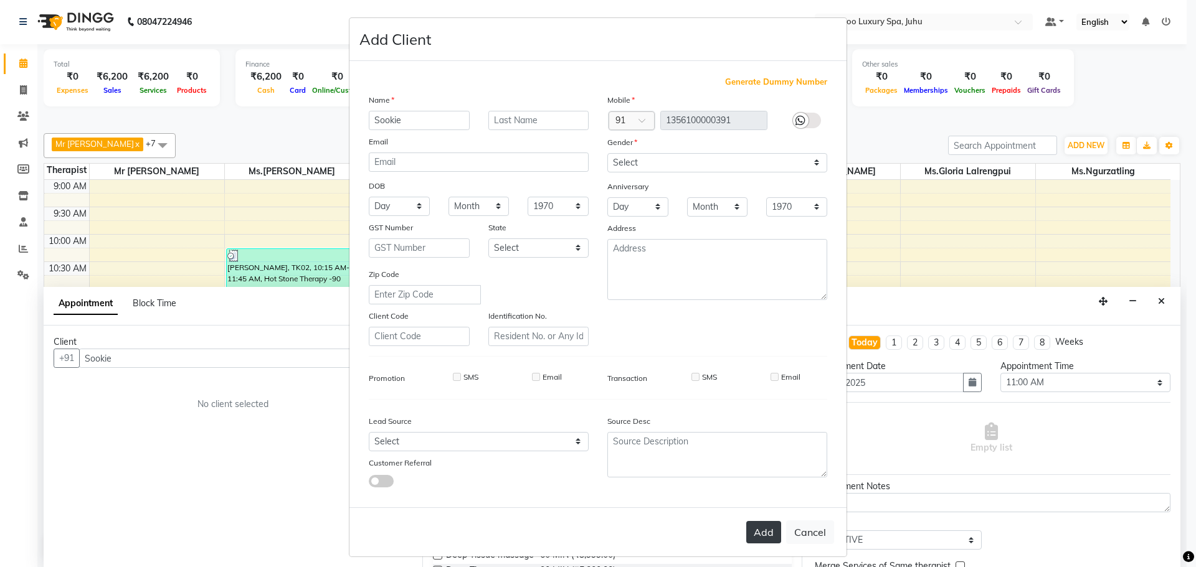
click at [763, 531] on button "Add" at bounding box center [763, 532] width 35 height 22
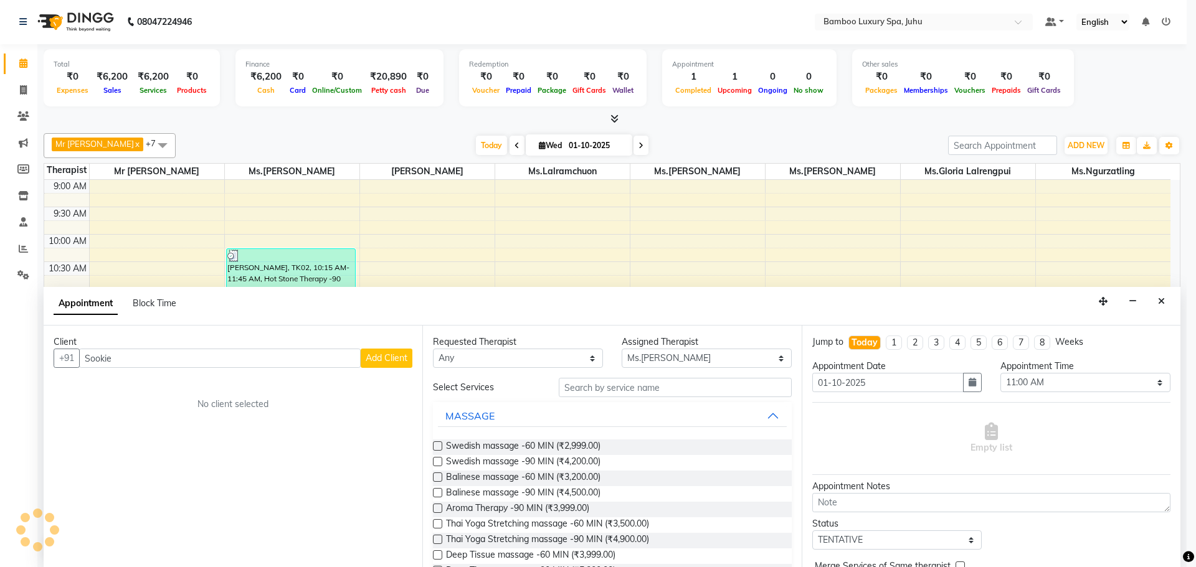
type input "13*********91"
select select
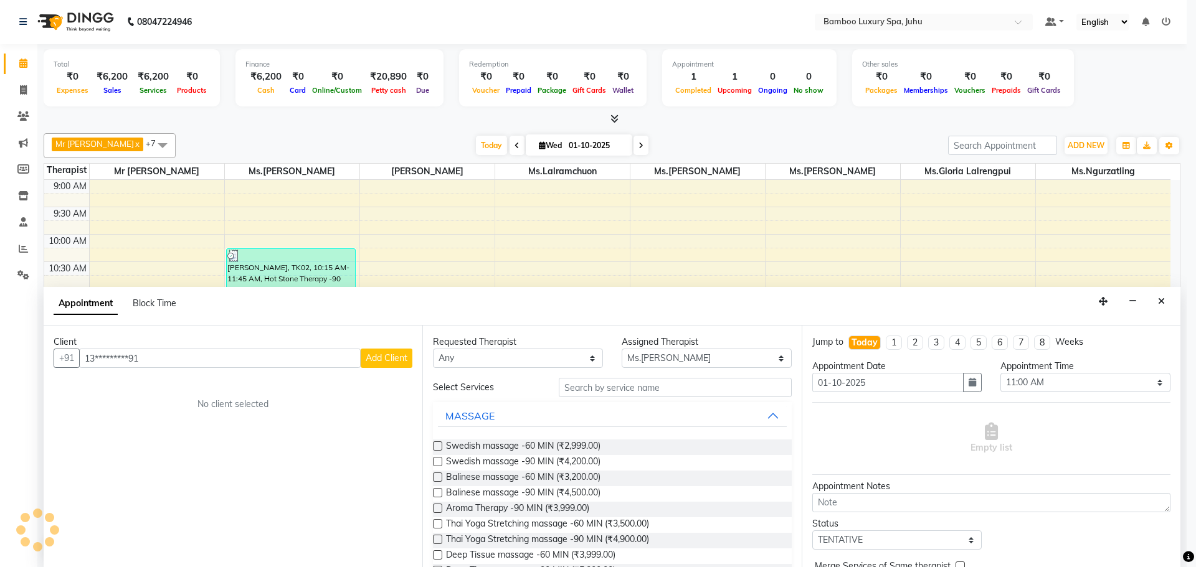
select select
checkbox input "false"
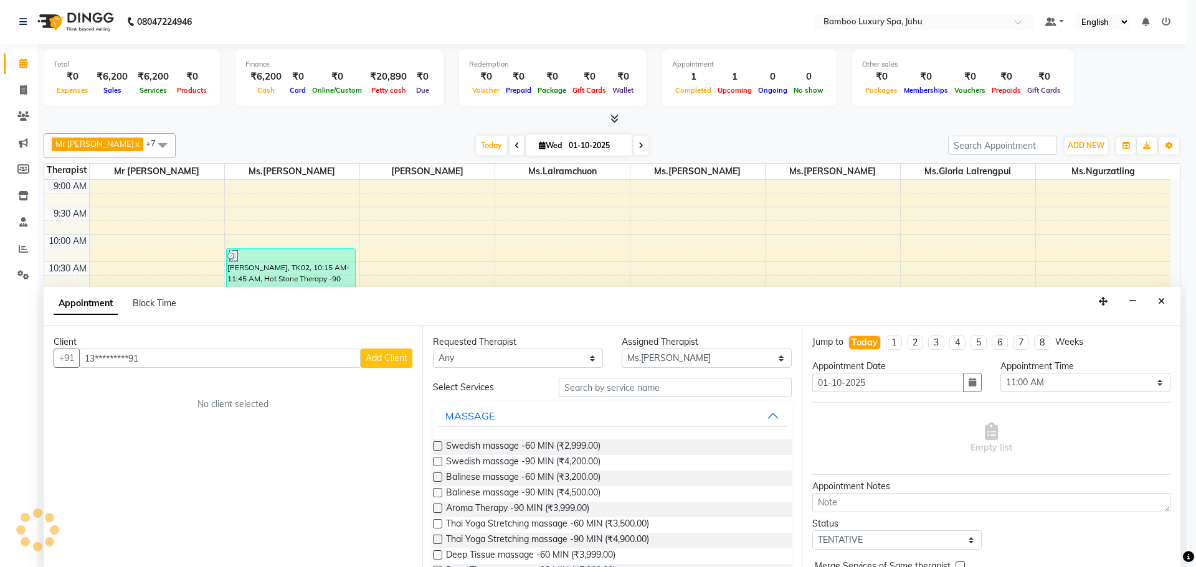
checkbox input "false"
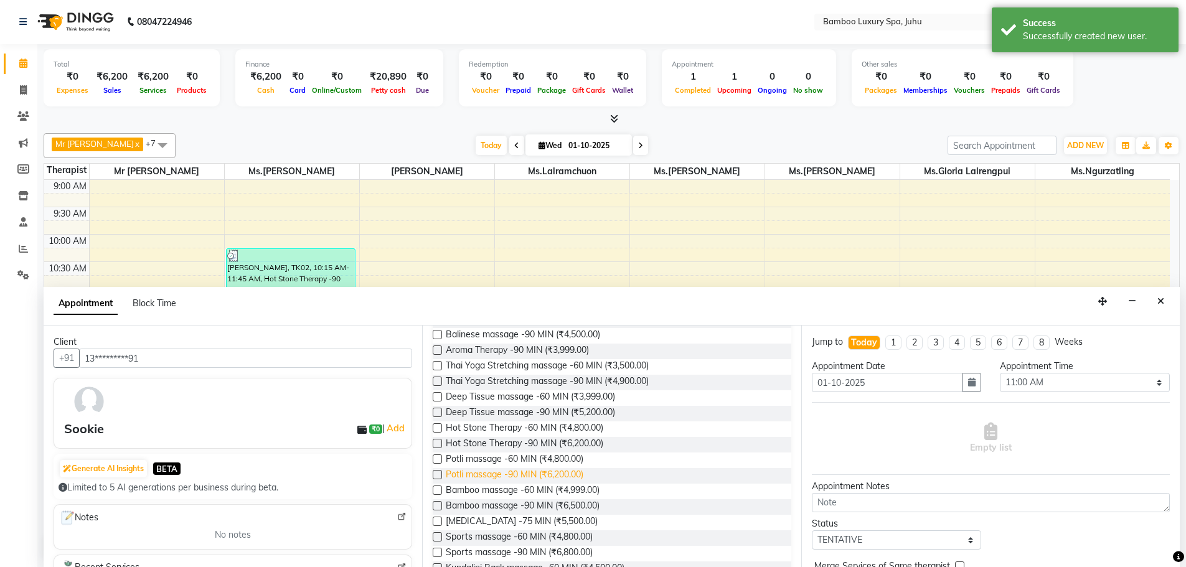
scroll to position [187, 0]
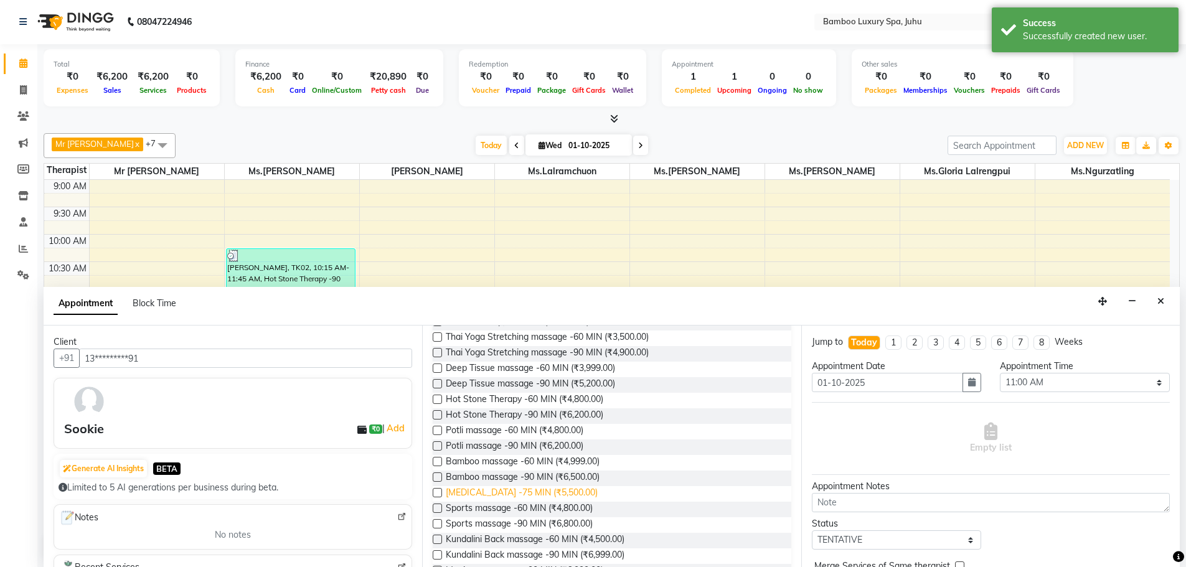
click at [549, 489] on span "[MEDICAL_DATA] -75 MIN (₹5,500.00)" at bounding box center [522, 494] width 152 height 16
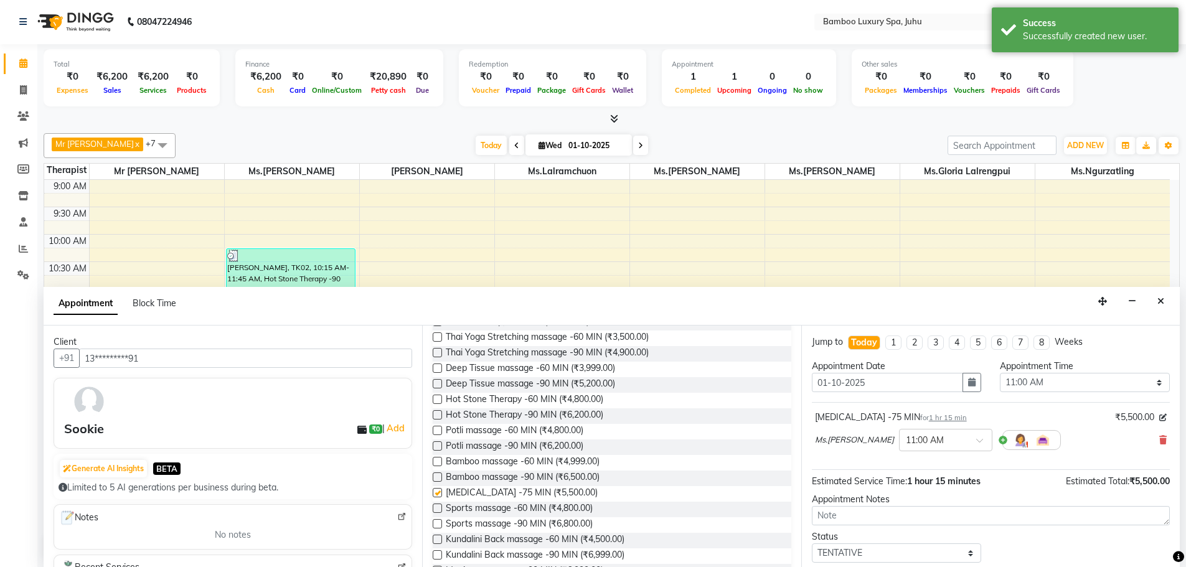
checkbox input "false"
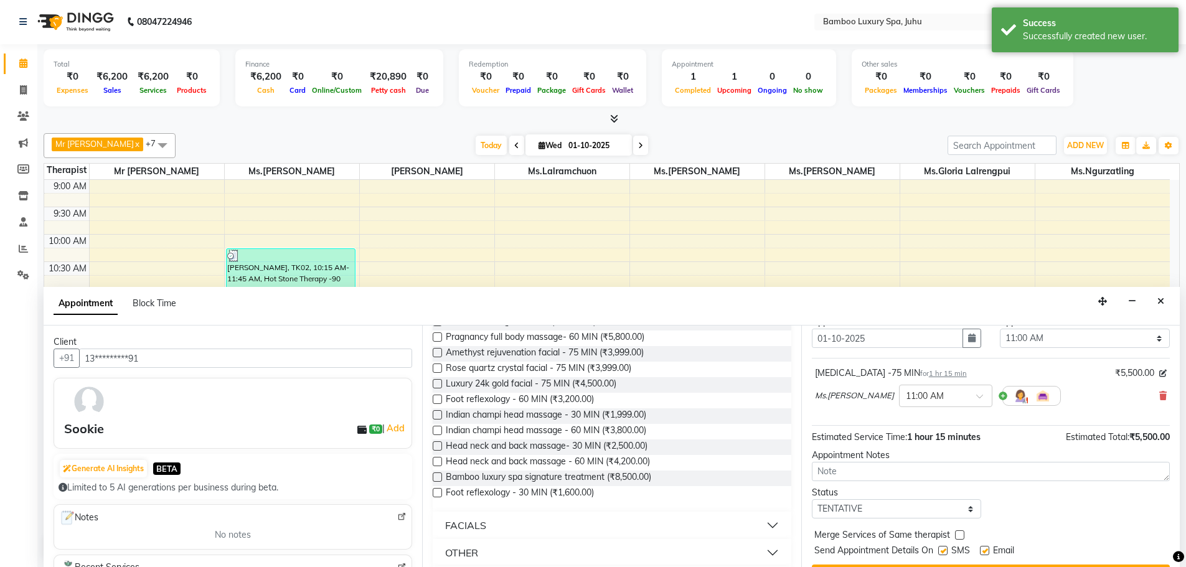
scroll to position [74, 0]
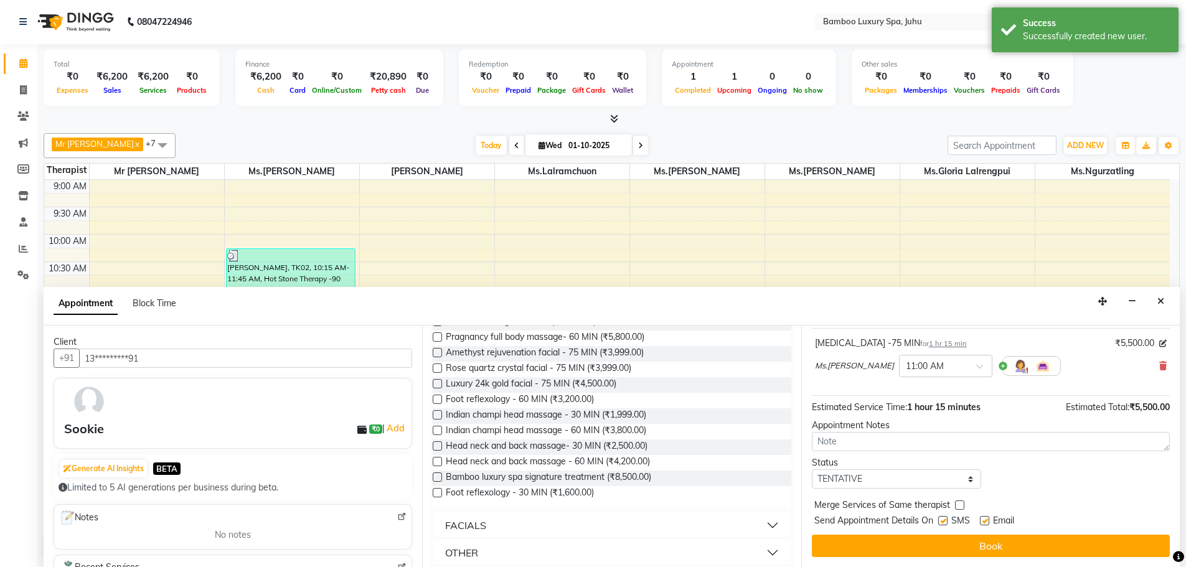
click at [987, 522] on label at bounding box center [984, 520] width 9 height 9
click at [987, 522] on input "checkbox" at bounding box center [984, 522] width 8 height 8
checkbox input "false"
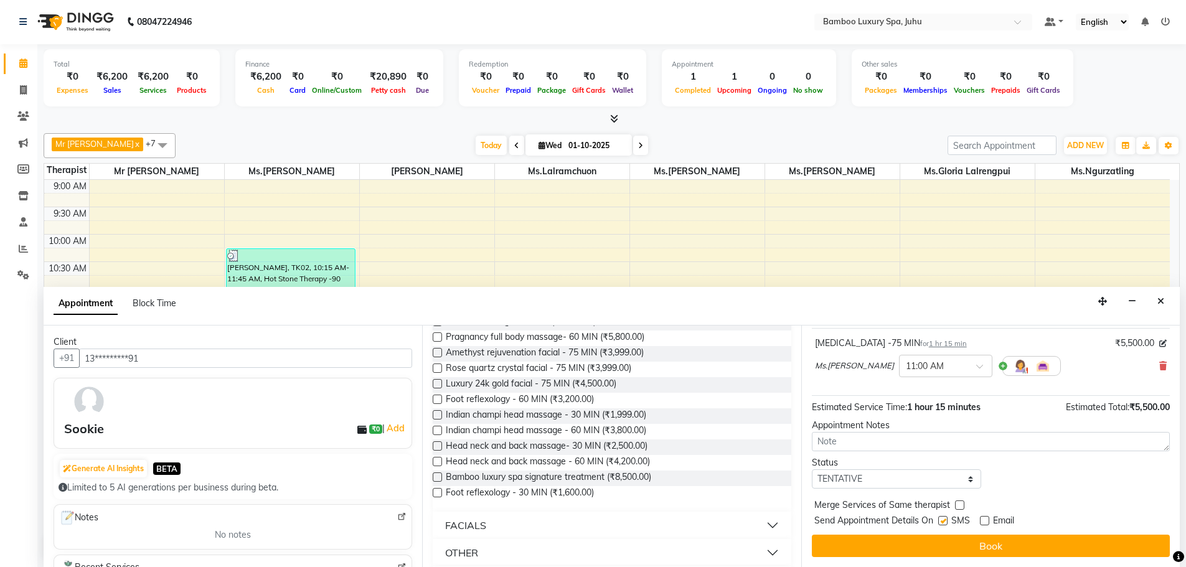
click at [943, 521] on label at bounding box center [942, 520] width 9 height 9
click at [943, 521] on input "checkbox" at bounding box center [942, 522] width 8 height 8
checkbox input "false"
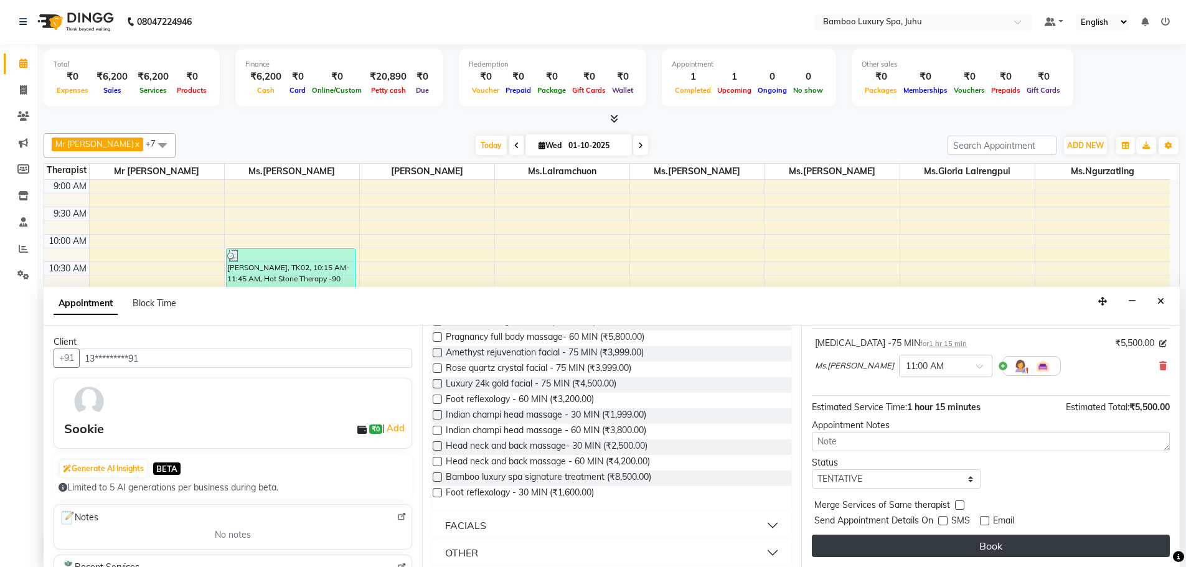
click at [944, 546] on button "Book" at bounding box center [991, 546] width 358 height 22
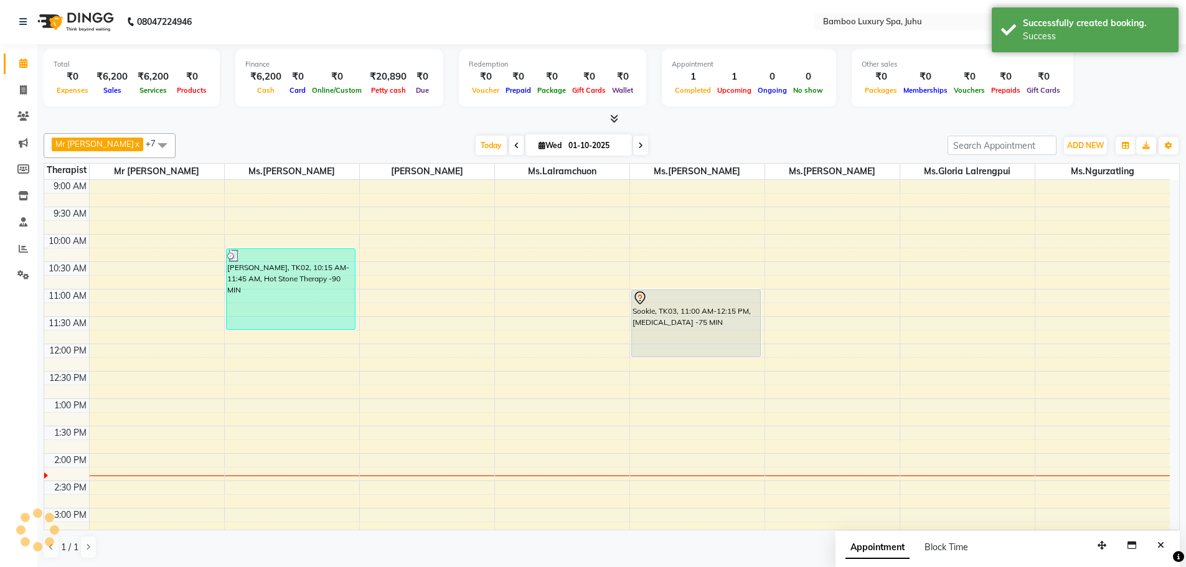
scroll to position [0, 0]
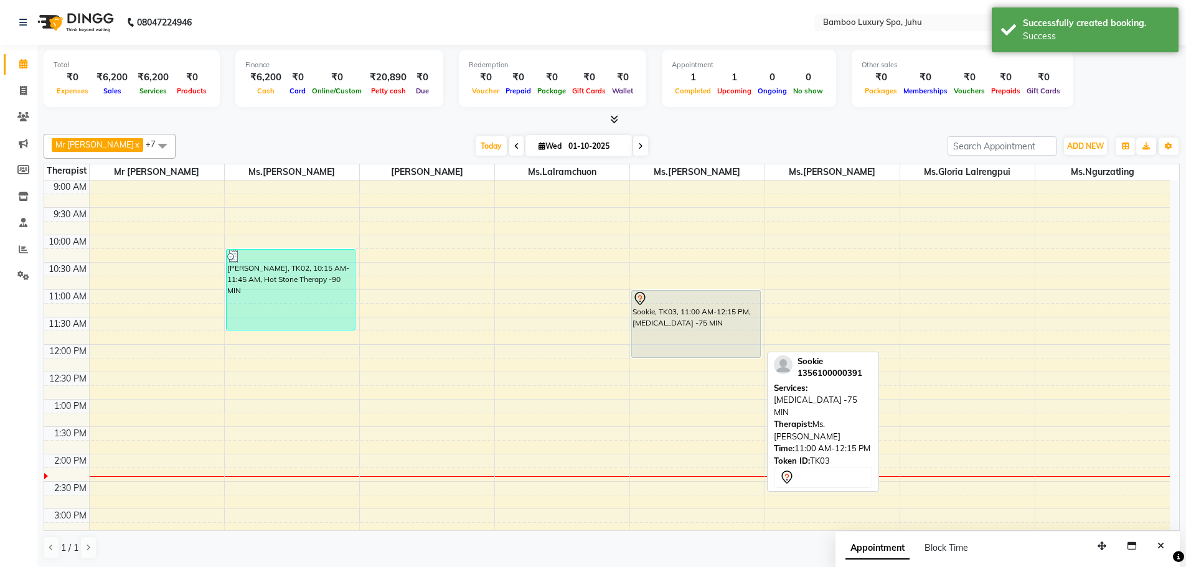
click at [689, 308] on div "Sookie, TK03, 11:00 AM-12:15 PM, [MEDICAL_DATA] -75 MIN" at bounding box center [696, 324] width 129 height 67
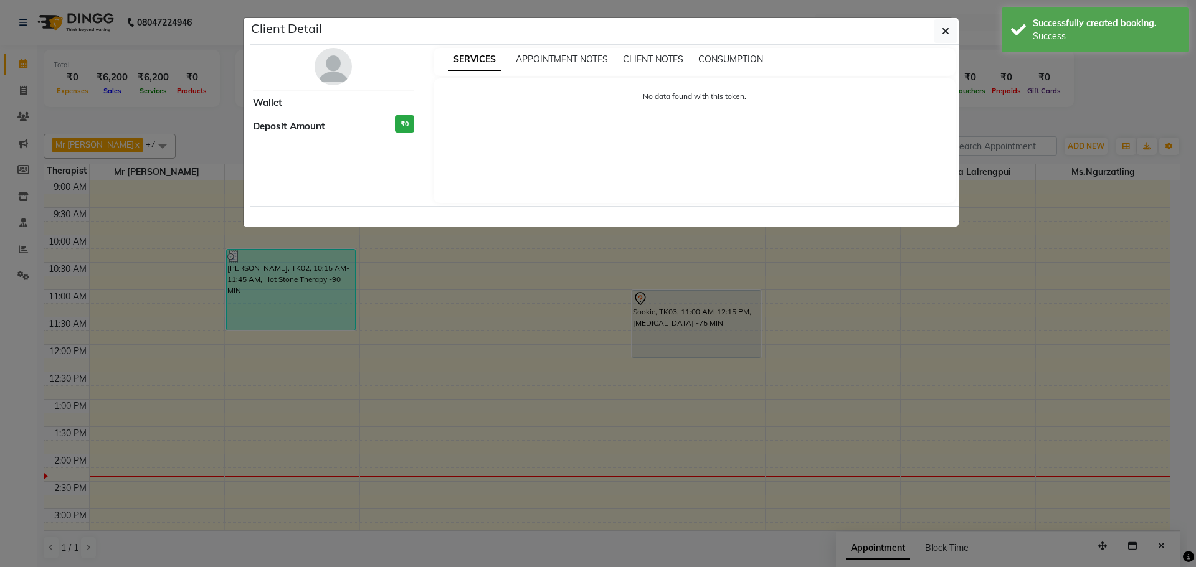
select select "7"
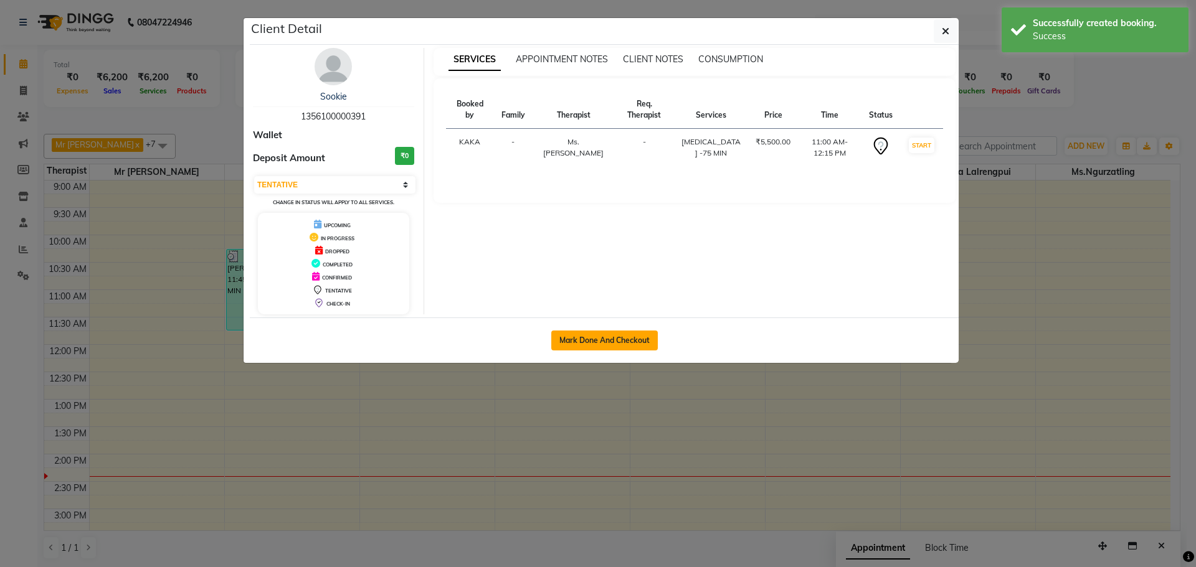
click at [590, 335] on button "Mark Done And Checkout" at bounding box center [604, 341] width 106 height 20
select select "8043"
select select "service"
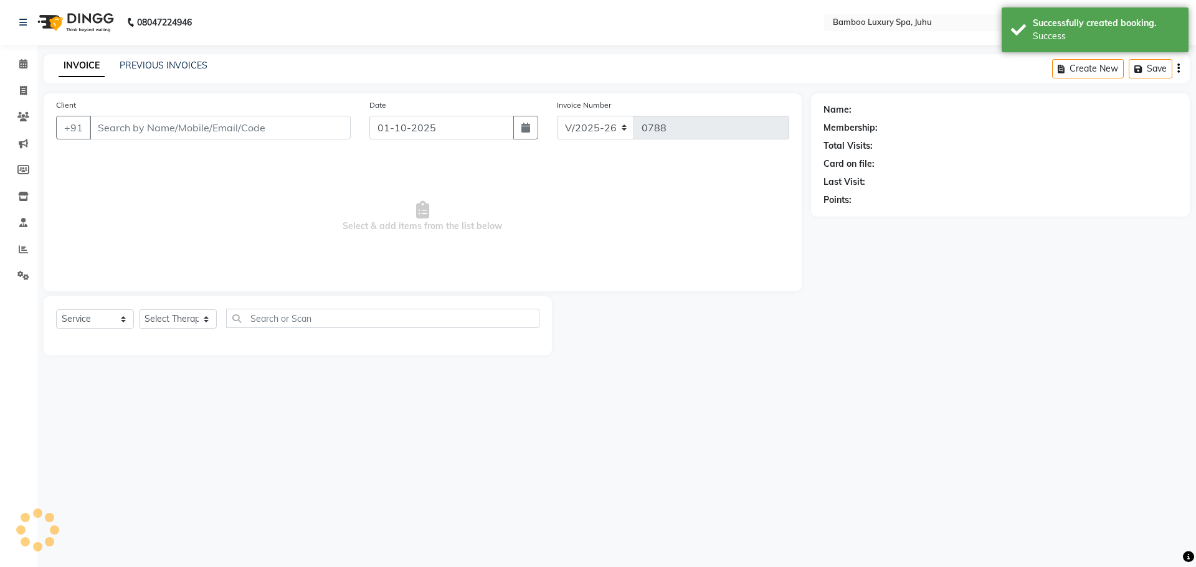
type input "13*********91"
select select "75916"
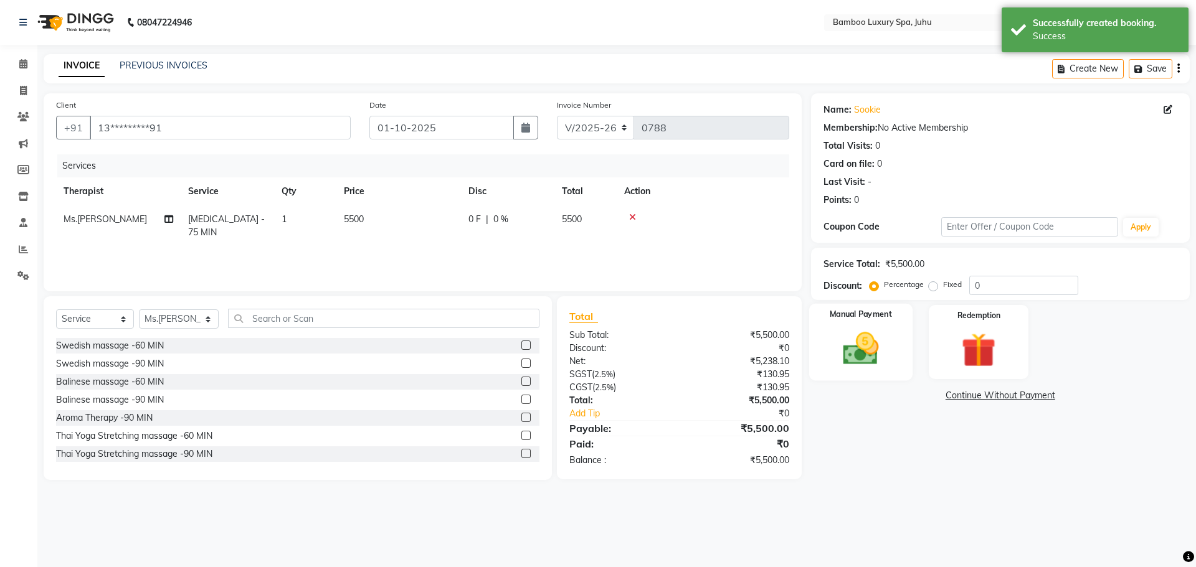
click at [857, 341] on img at bounding box center [860, 348] width 58 height 41
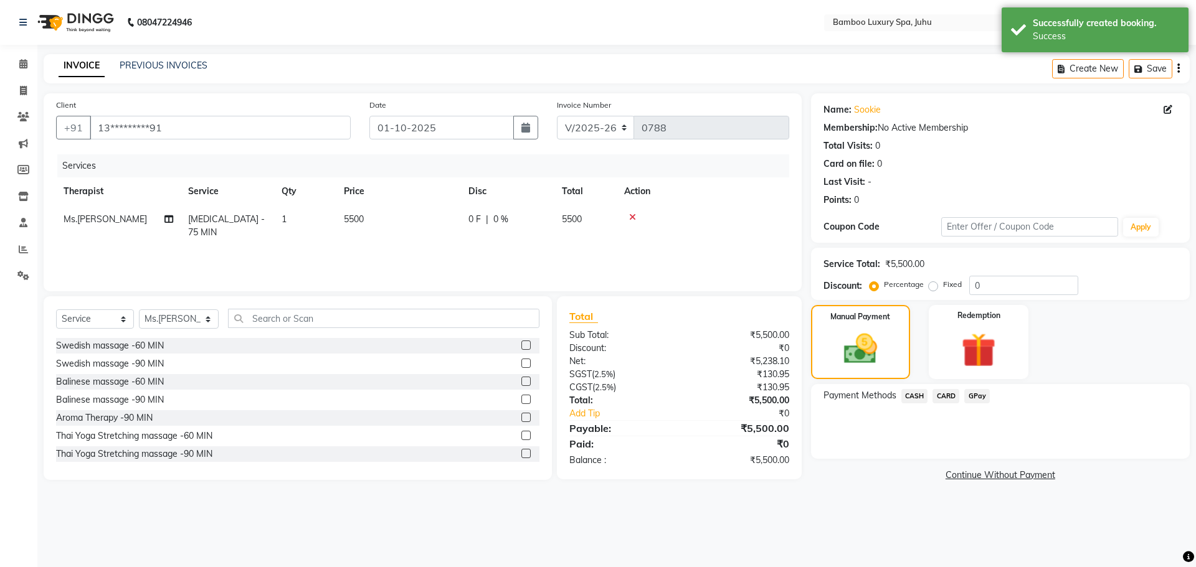
click at [909, 390] on span "CASH" at bounding box center [914, 396] width 27 height 14
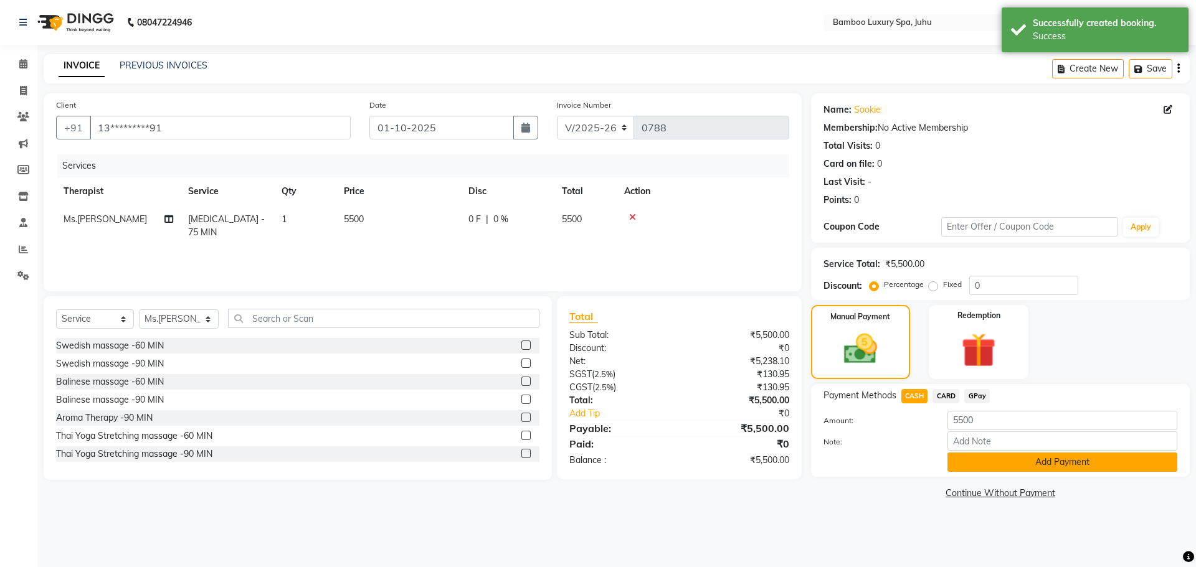
click at [979, 465] on button "Add Payment" at bounding box center [1062, 462] width 230 height 19
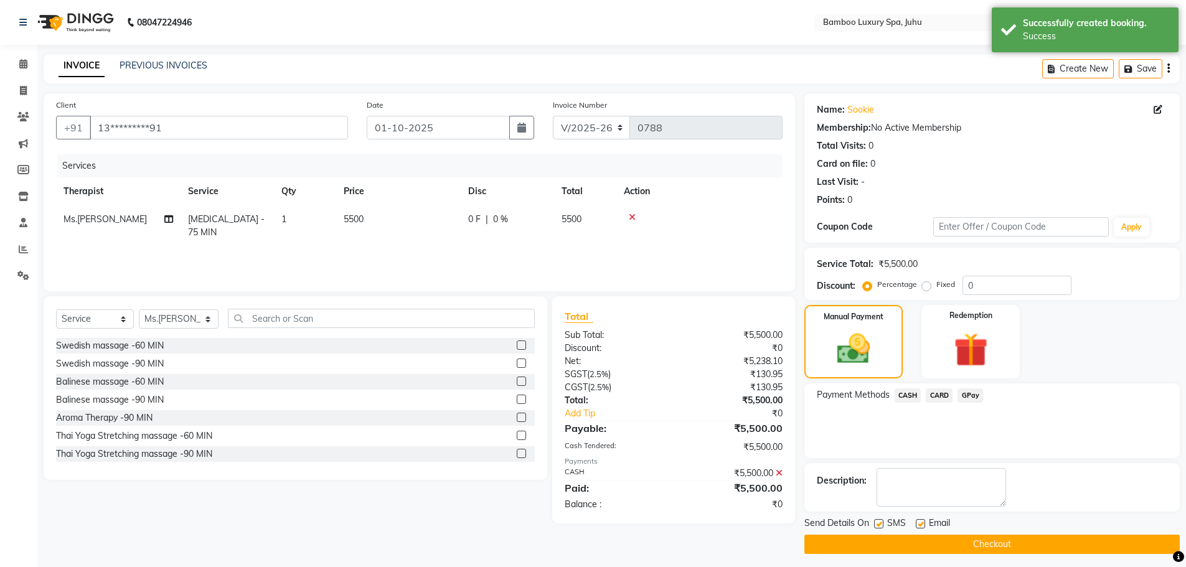
scroll to position [6, 0]
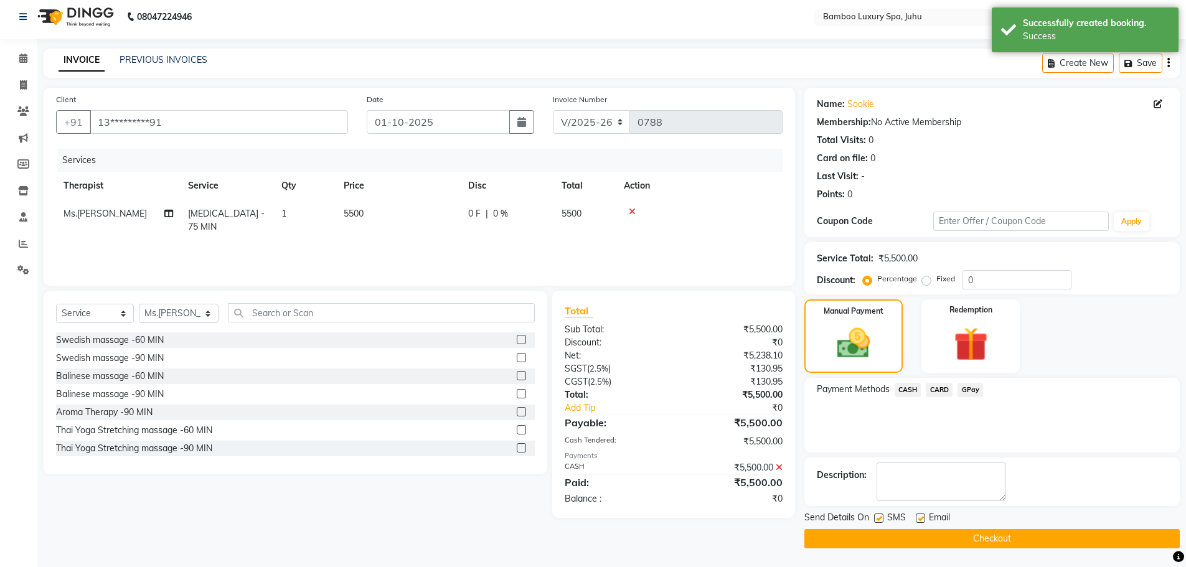
click at [923, 518] on label at bounding box center [920, 518] width 9 height 9
click at [923, 518] on input "checkbox" at bounding box center [920, 519] width 8 height 8
checkbox input "false"
click at [882, 519] on label at bounding box center [878, 518] width 9 height 9
click at [882, 519] on input "checkbox" at bounding box center [878, 519] width 8 height 8
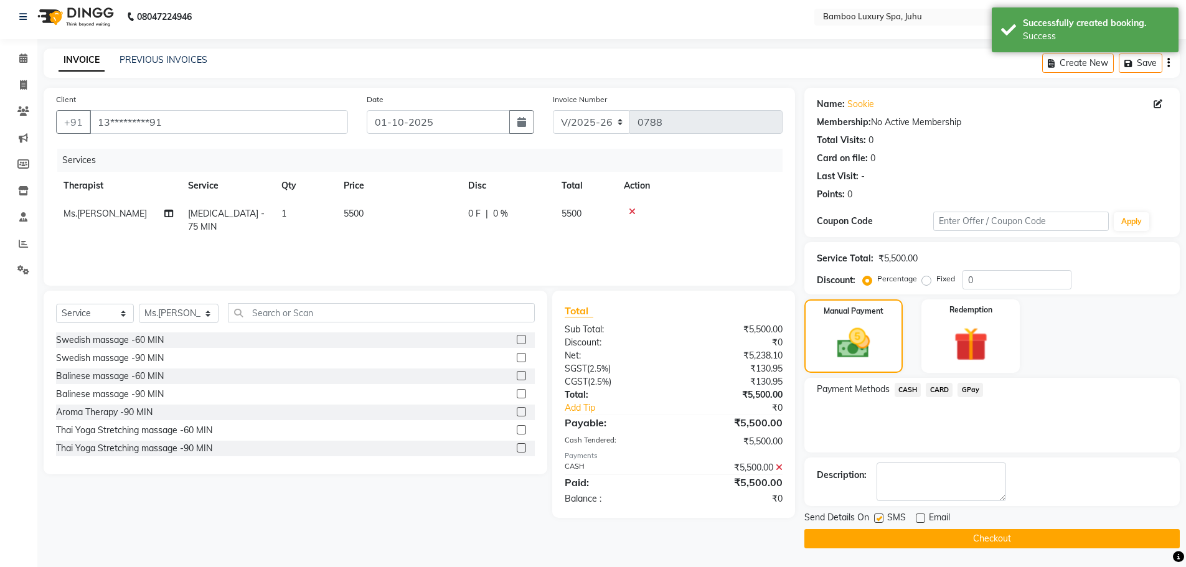
checkbox input "false"
click at [867, 542] on button "Checkout" at bounding box center [992, 538] width 375 height 19
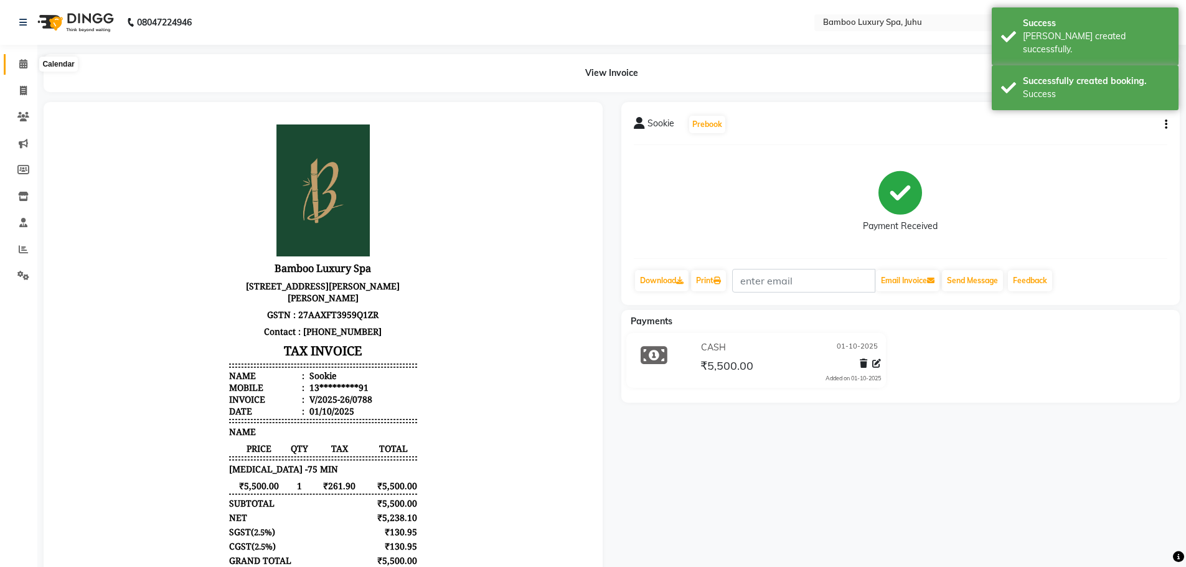
click at [24, 63] on icon at bounding box center [23, 63] width 8 height 9
